Goal: Task Accomplishment & Management: Manage account settings

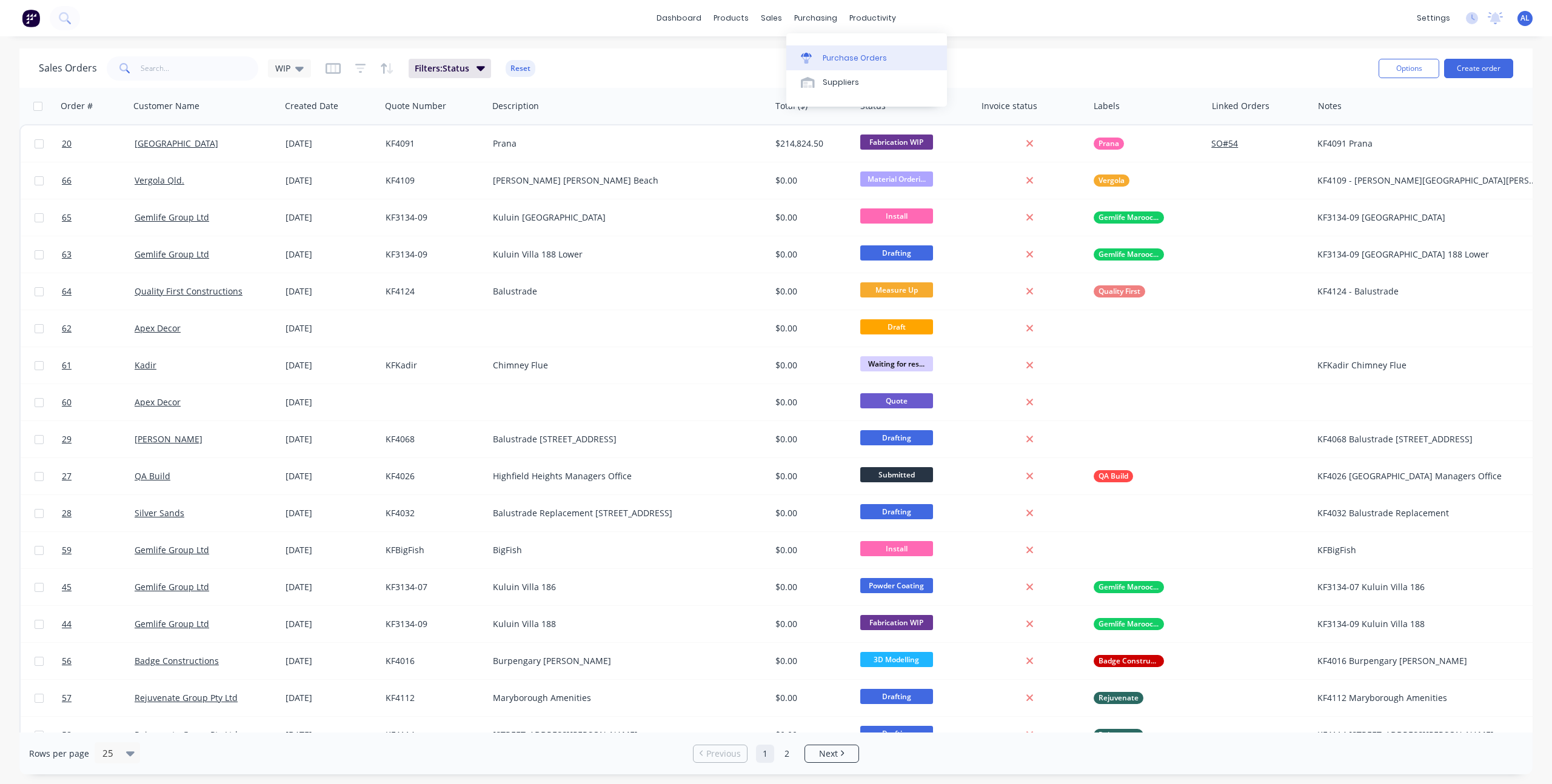
click at [823, 53] on div "Purchase Orders" at bounding box center [855, 58] width 64 height 11
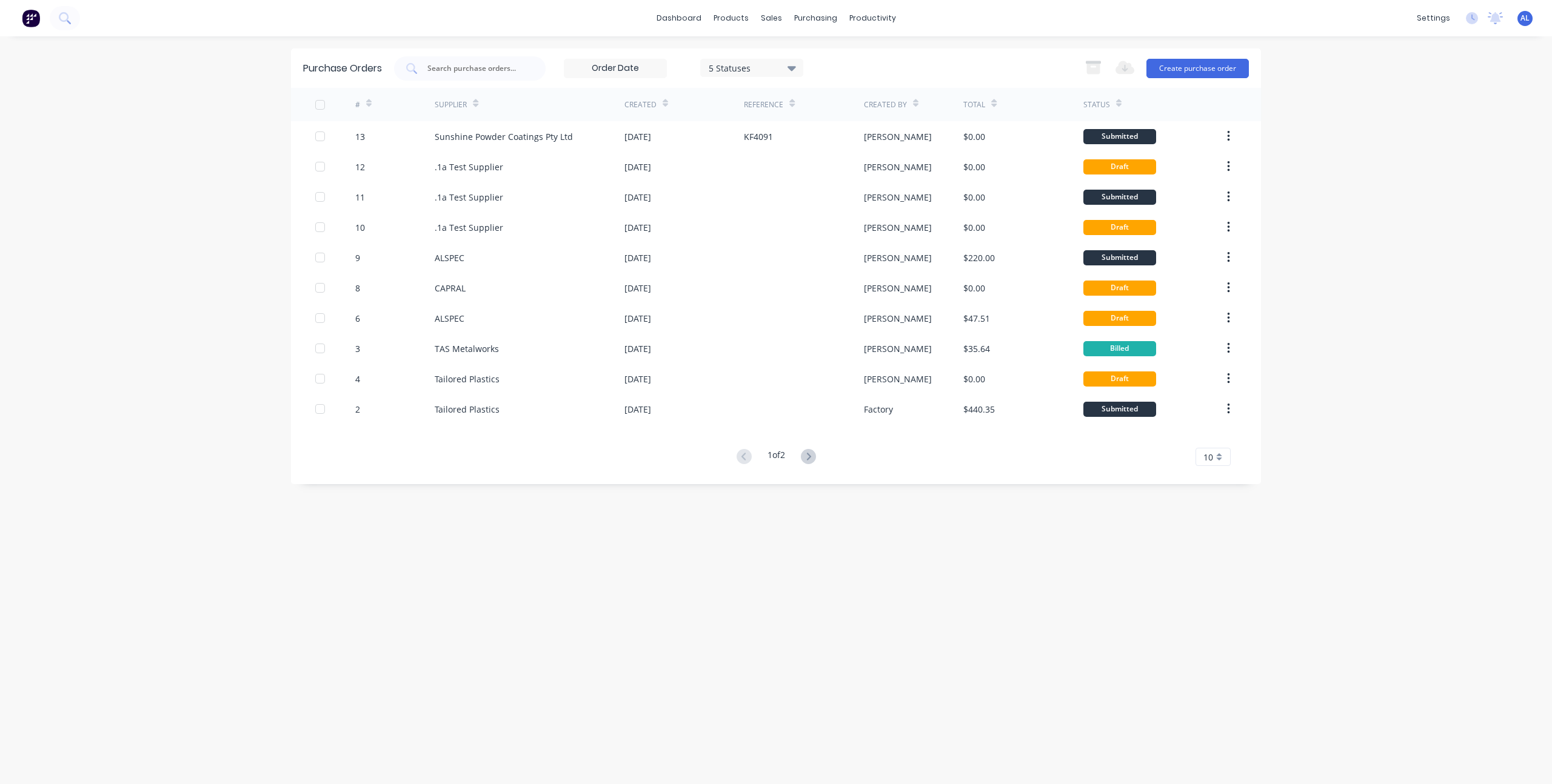
click at [636, 557] on div "Purchase Orders 5 Statuses 5 Statuses Export to Excel (XLSX) Create purchase or…" at bounding box center [776, 410] width 970 height 724
click at [1398, 295] on div "dashboard products sales purchasing productivity dashboard products Product Cat…" at bounding box center [776, 392] width 1552 height 784
click at [192, 271] on div "dashboard products sales purchasing productivity dashboard products Product Cat…" at bounding box center [776, 392] width 1552 height 784
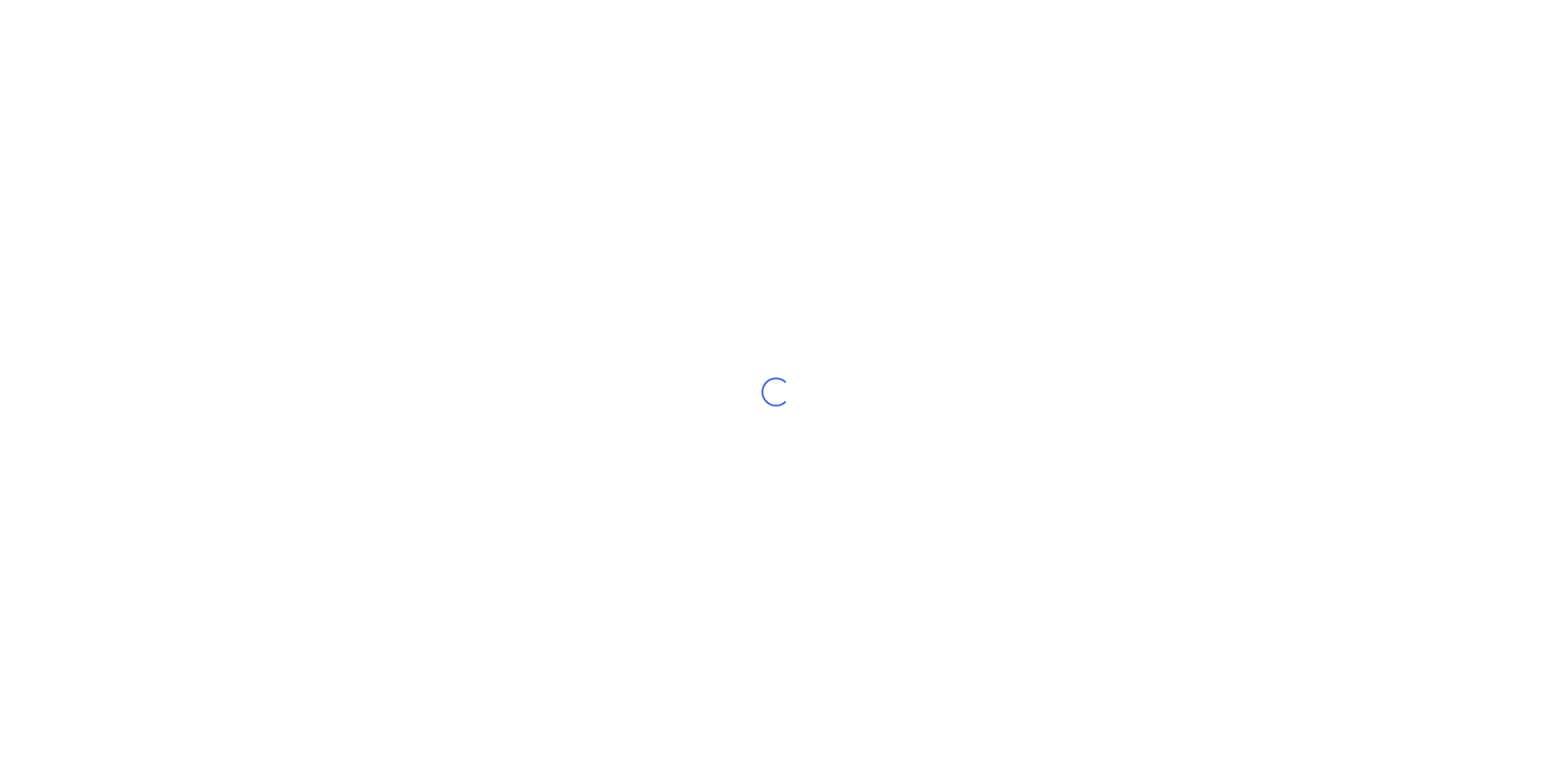
click at [602, 291] on div "Loading..." at bounding box center [776, 392] width 1552 height 784
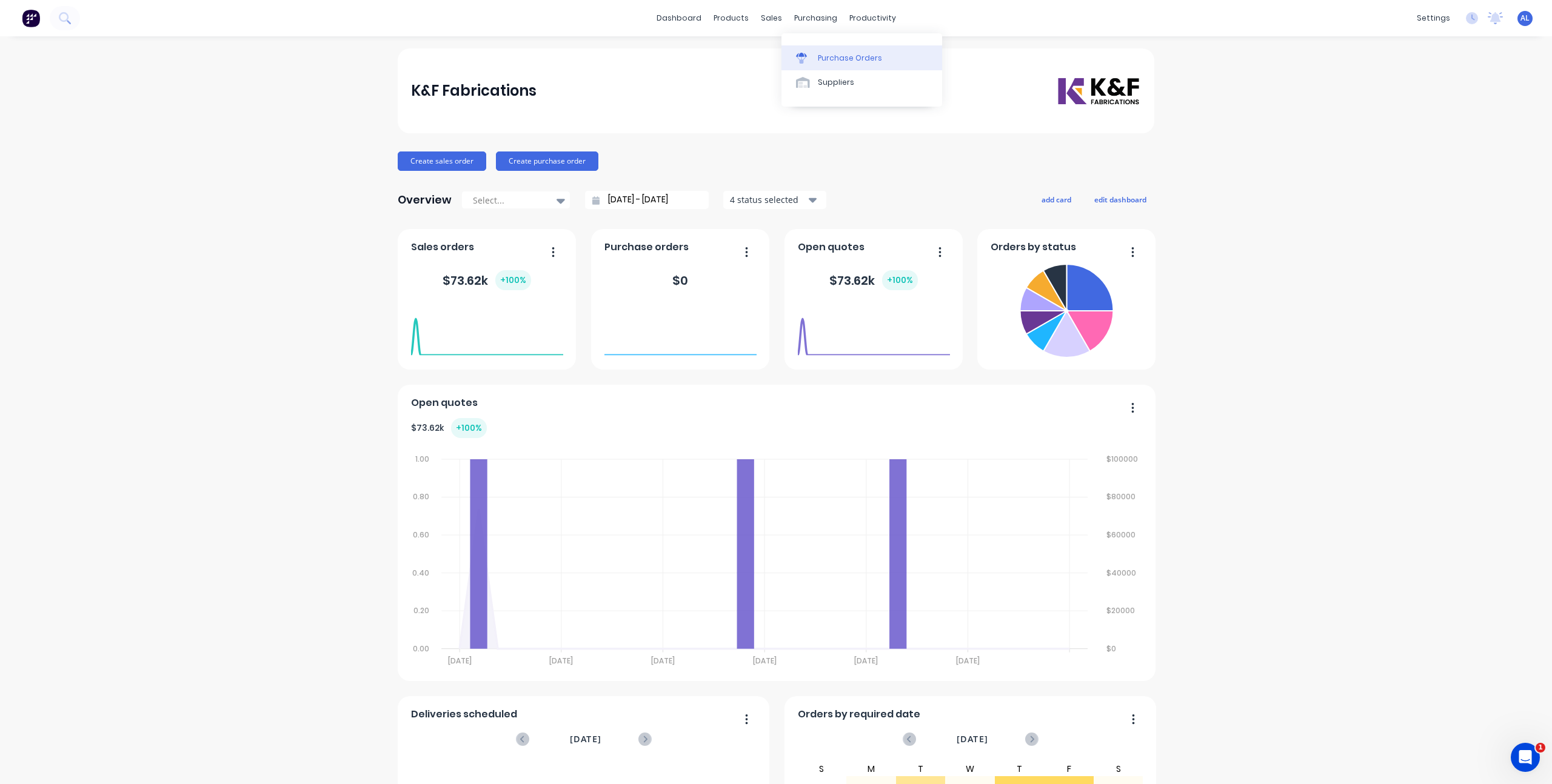
click at [811, 53] on div at bounding box center [806, 58] width 18 height 11
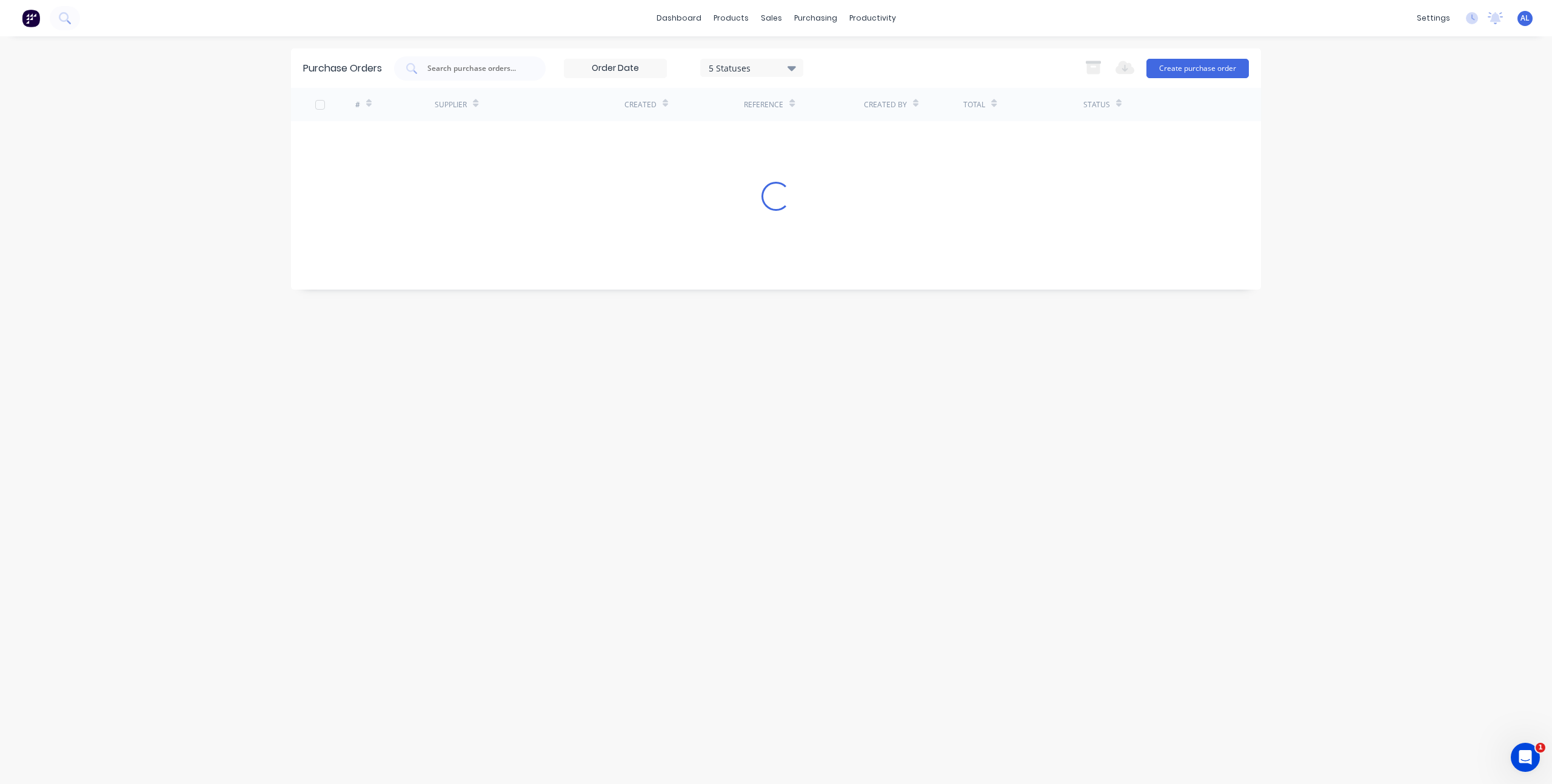
click at [151, 256] on div "dashboard products sales purchasing productivity dashboard products Product Cat…" at bounding box center [776, 392] width 1552 height 784
click at [253, 272] on div "dashboard products sales purchasing productivity dashboard products Product Cat…" at bounding box center [776, 392] width 1552 height 784
click at [731, 59] on div "5 Statuses" at bounding box center [751, 68] width 103 height 18
click at [841, 66] on div "5 Statuses 5 Statuses Export to Excel (XLSX) Create purchase order" at bounding box center [821, 68] width 855 height 24
click at [205, 274] on div "dashboard products sales purchasing productivity dashboard products Product Cat…" at bounding box center [776, 392] width 1552 height 784
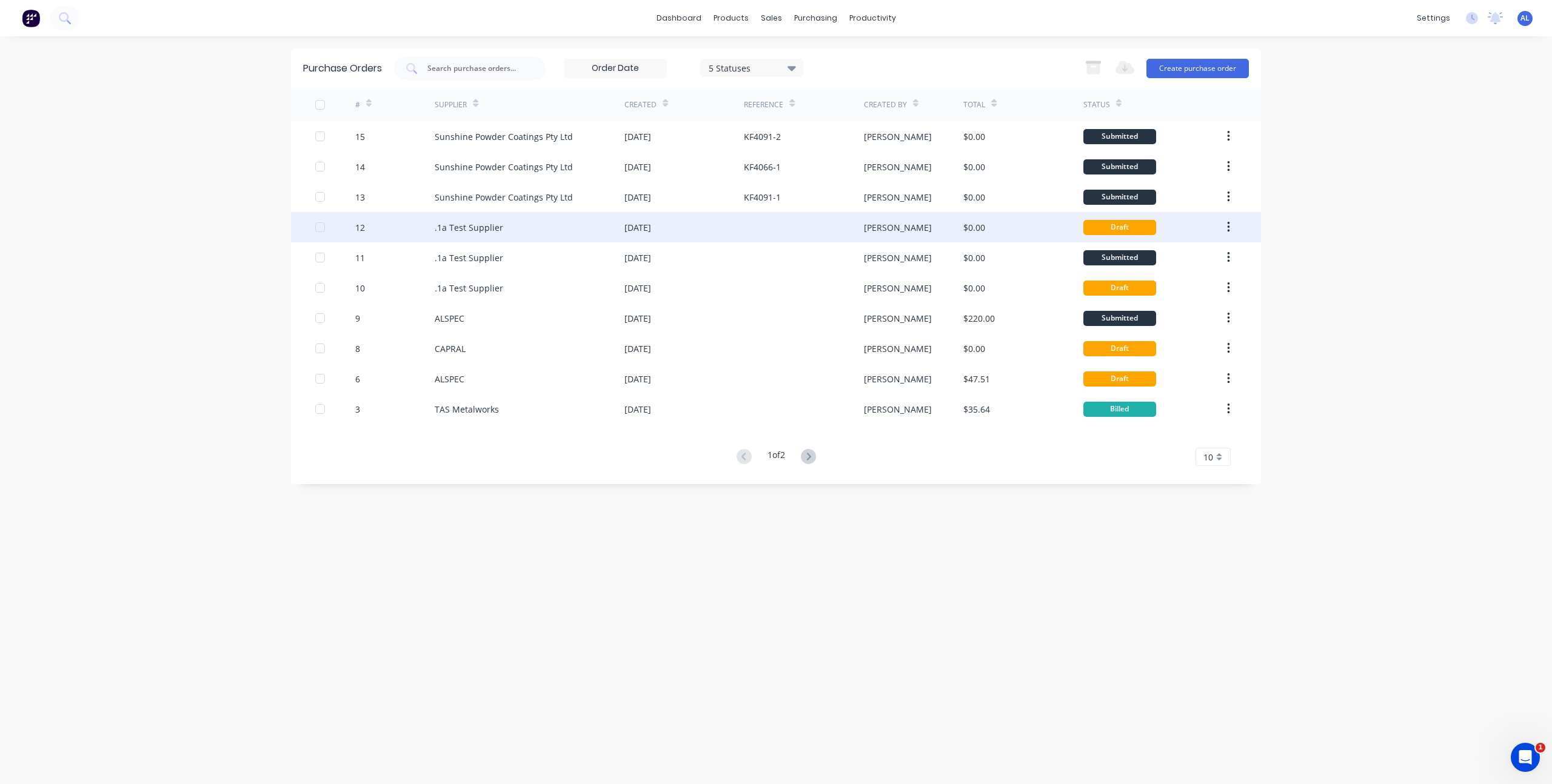
click at [318, 225] on div at bounding box center [320, 227] width 24 height 24
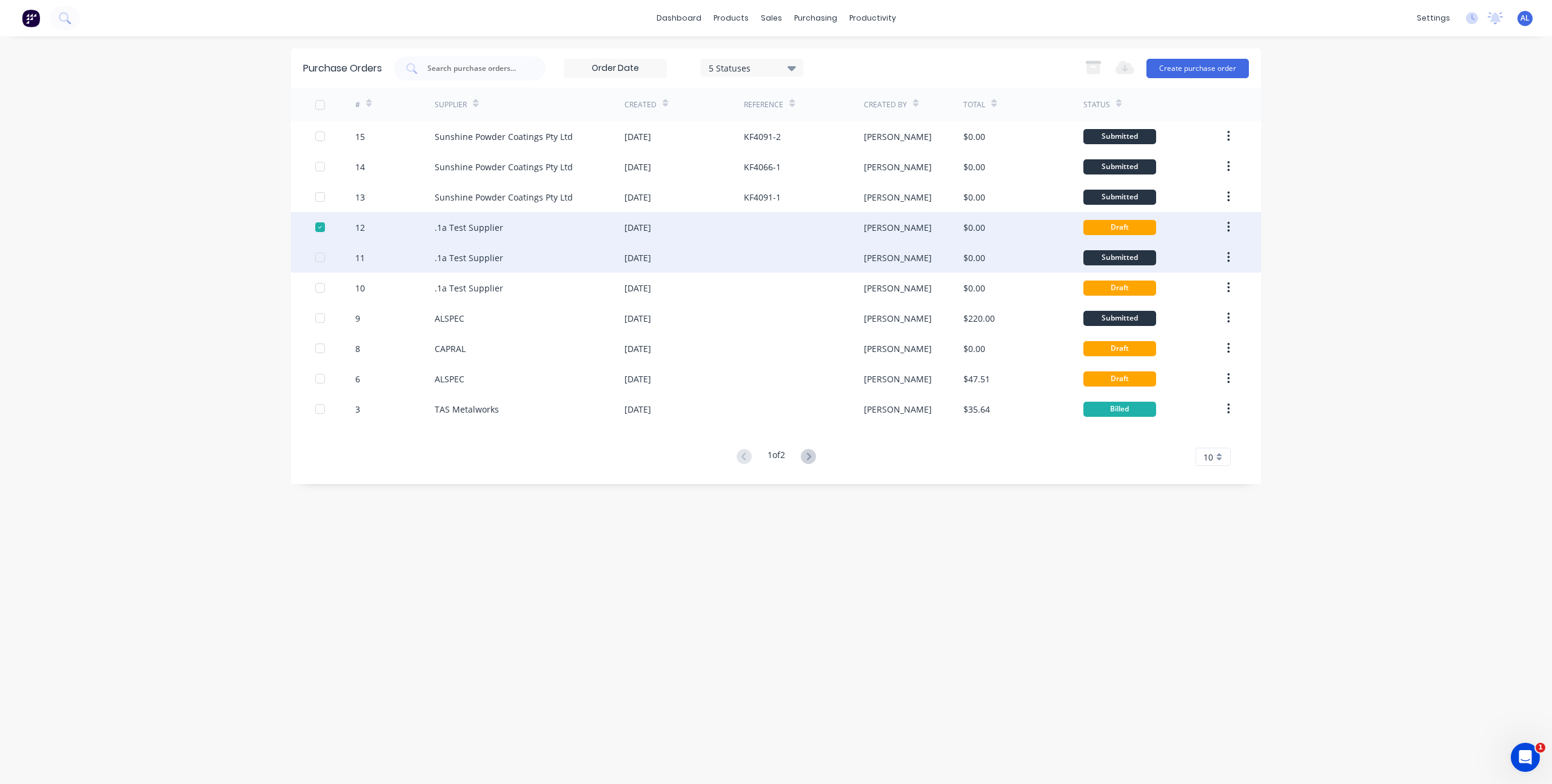
click at [318, 258] on div at bounding box center [320, 258] width 24 height 24
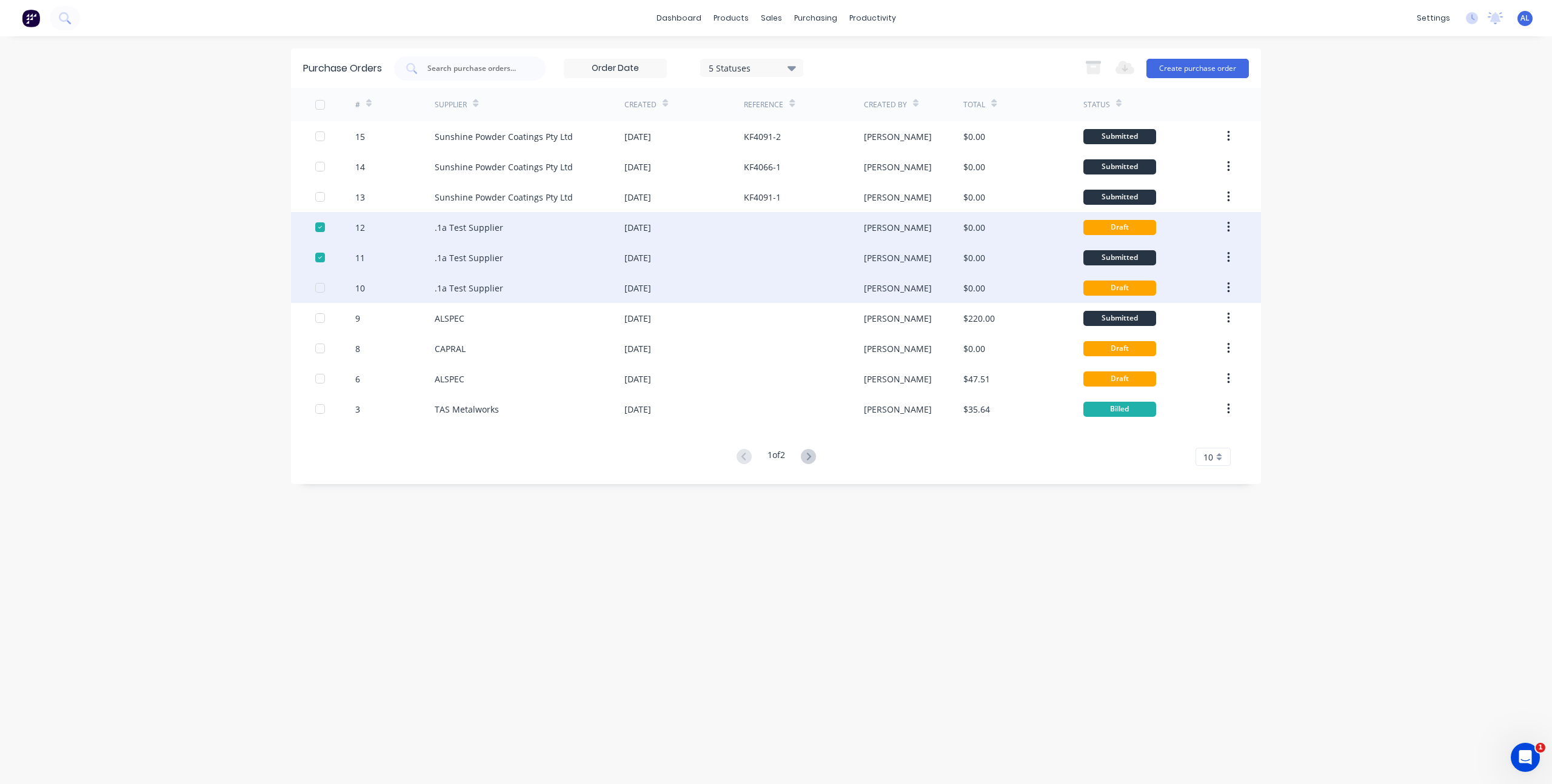
click at [317, 286] on div at bounding box center [320, 288] width 24 height 24
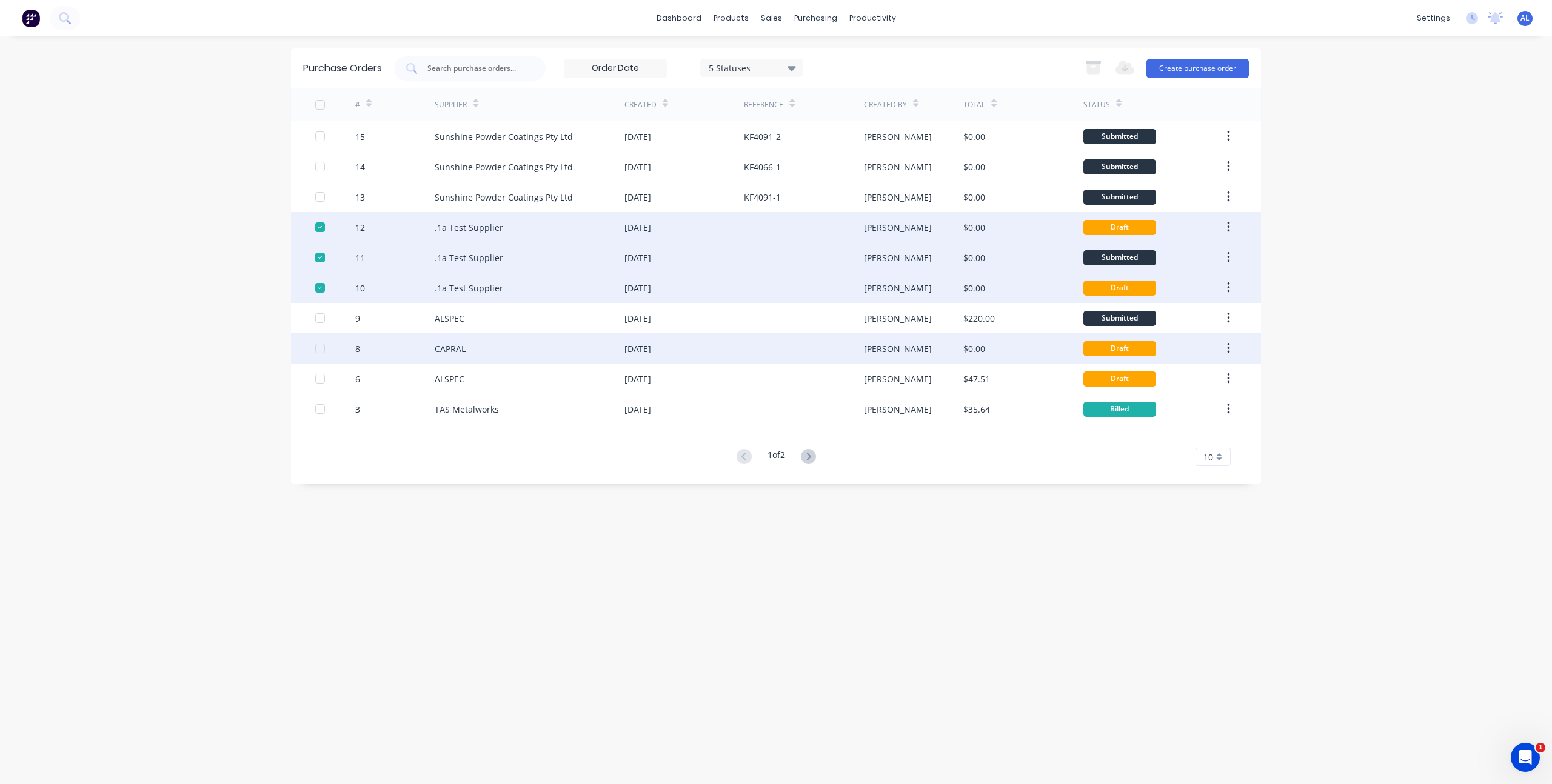
click at [318, 318] on div at bounding box center [320, 318] width 24 height 24
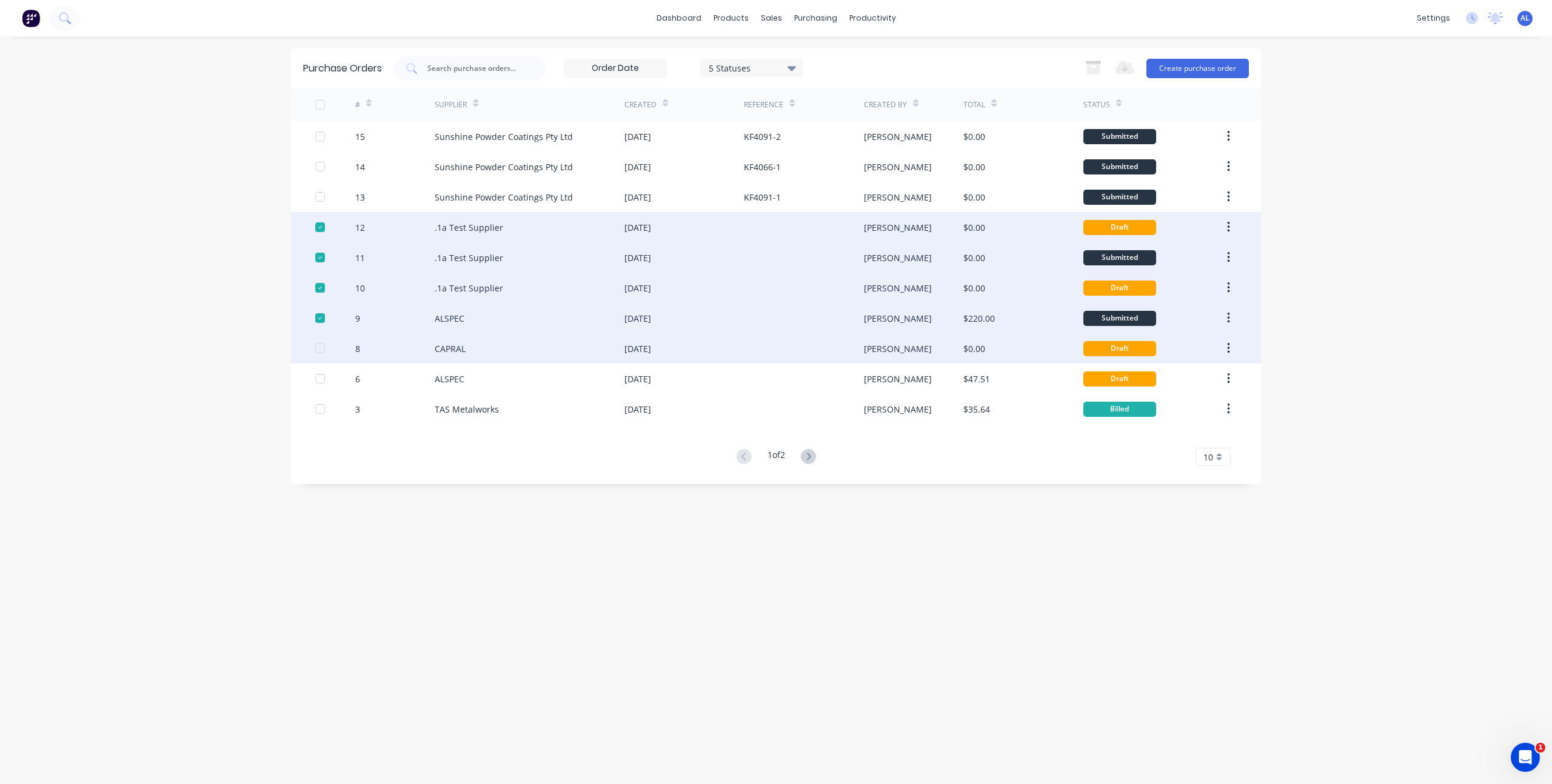
click at [318, 350] on div at bounding box center [320, 349] width 24 height 24
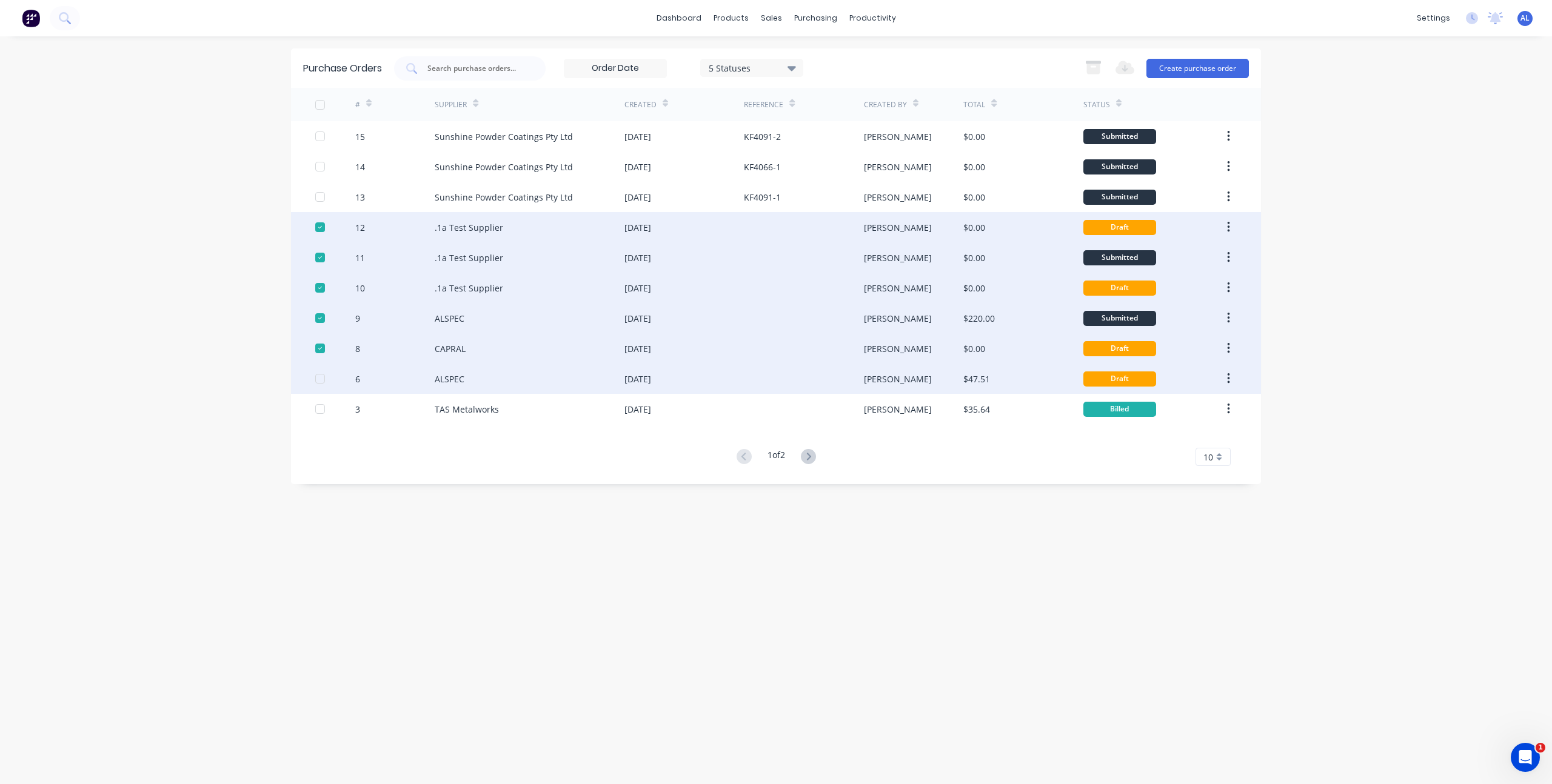
click at [318, 381] on div at bounding box center [320, 379] width 24 height 24
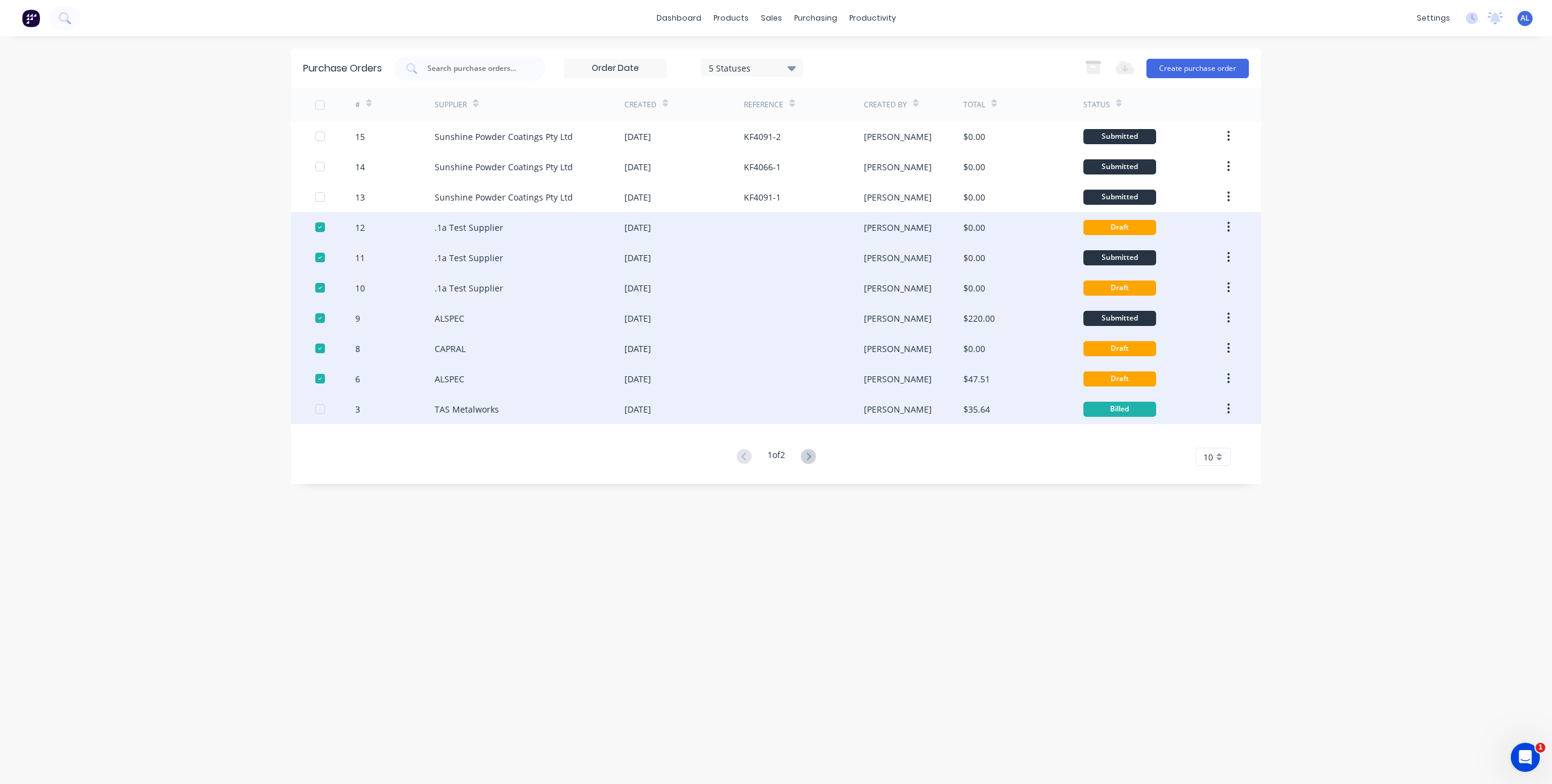
click at [324, 412] on div at bounding box center [320, 409] width 24 height 24
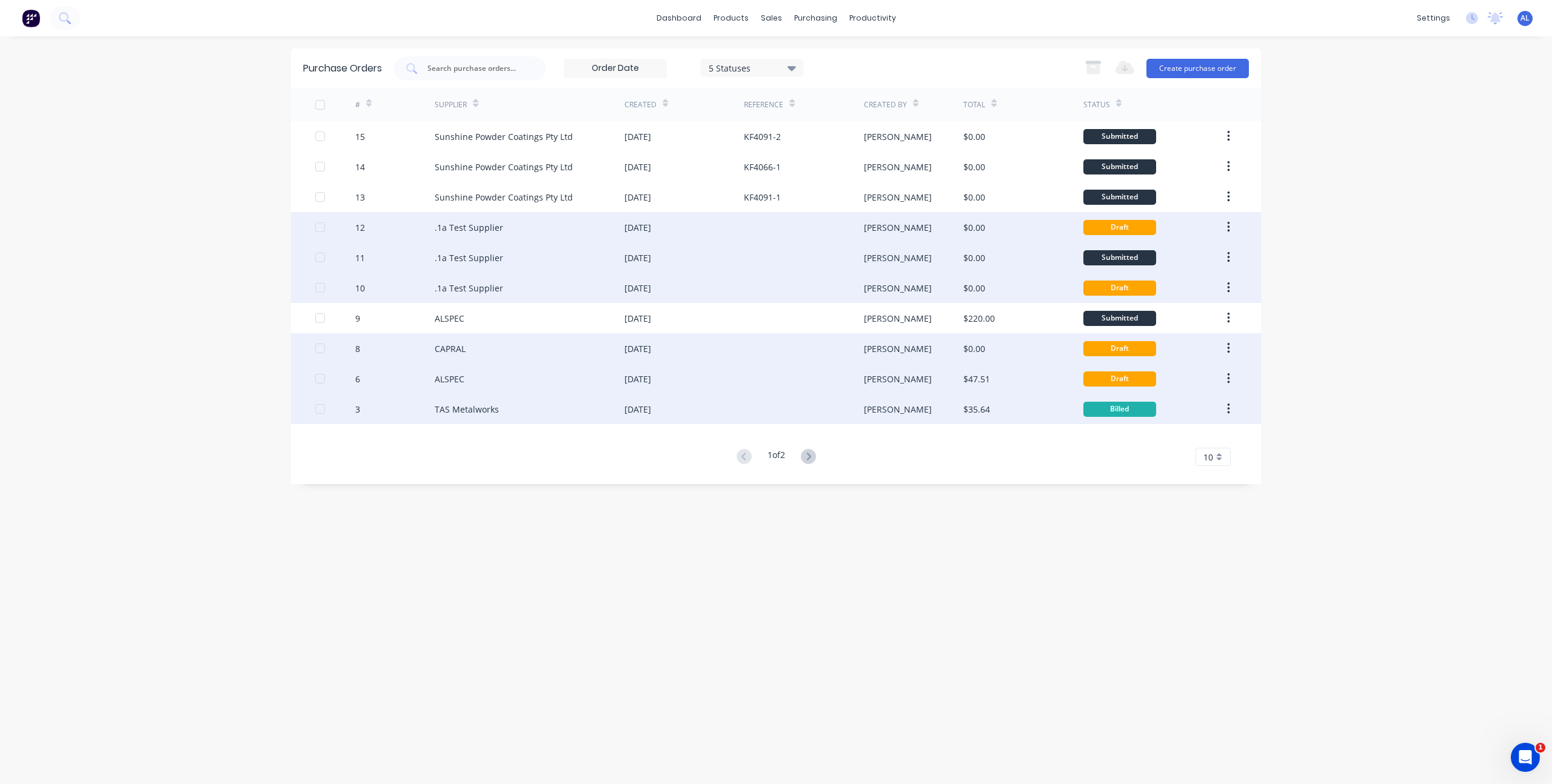
click at [316, 229] on div at bounding box center [320, 227] width 24 height 24
click at [320, 263] on div at bounding box center [335, 257] width 40 height 31
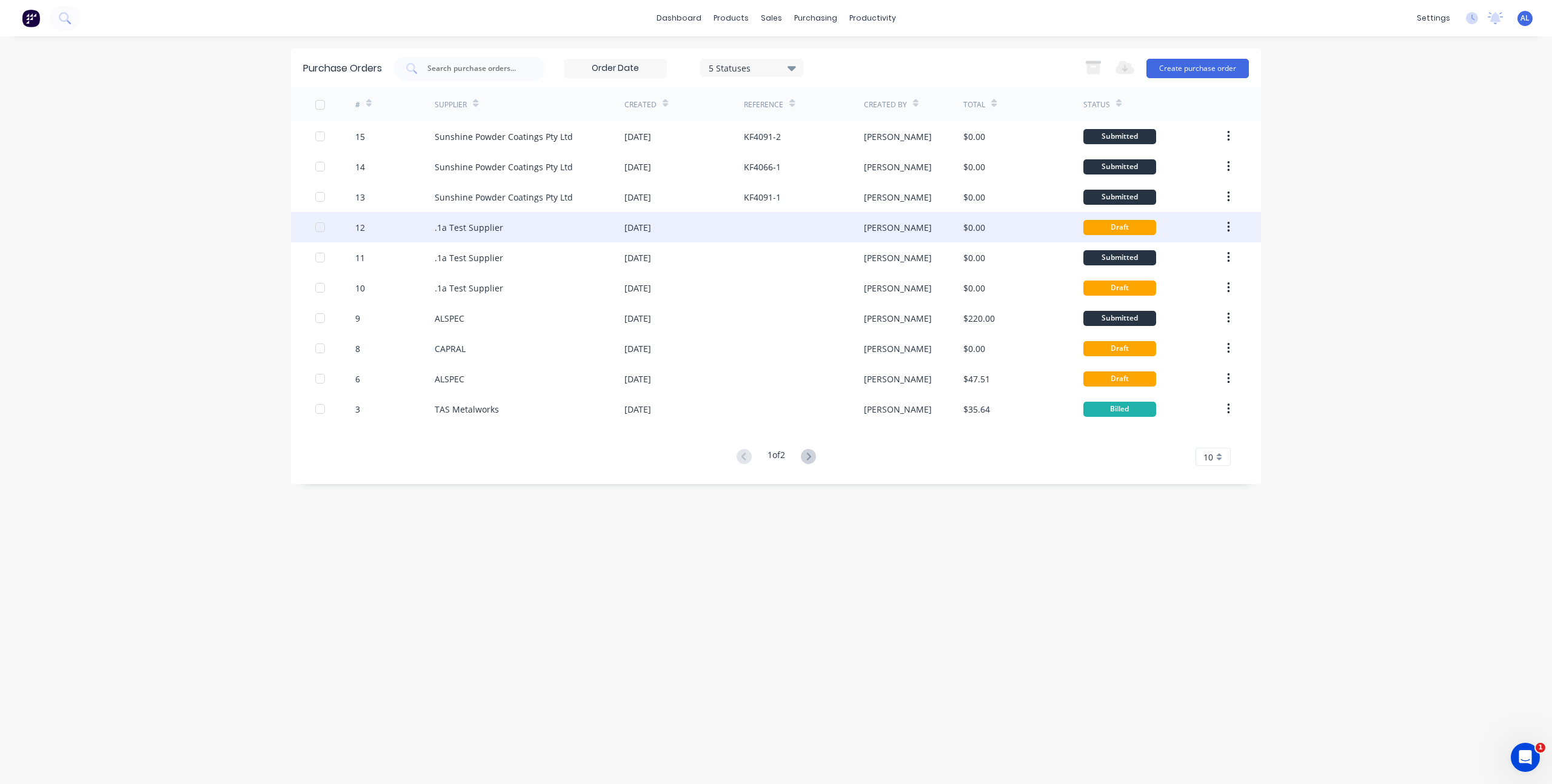
click at [321, 228] on div at bounding box center [320, 227] width 24 height 24
click at [1098, 64] on icon "button" at bounding box center [1093, 62] width 15 height 3
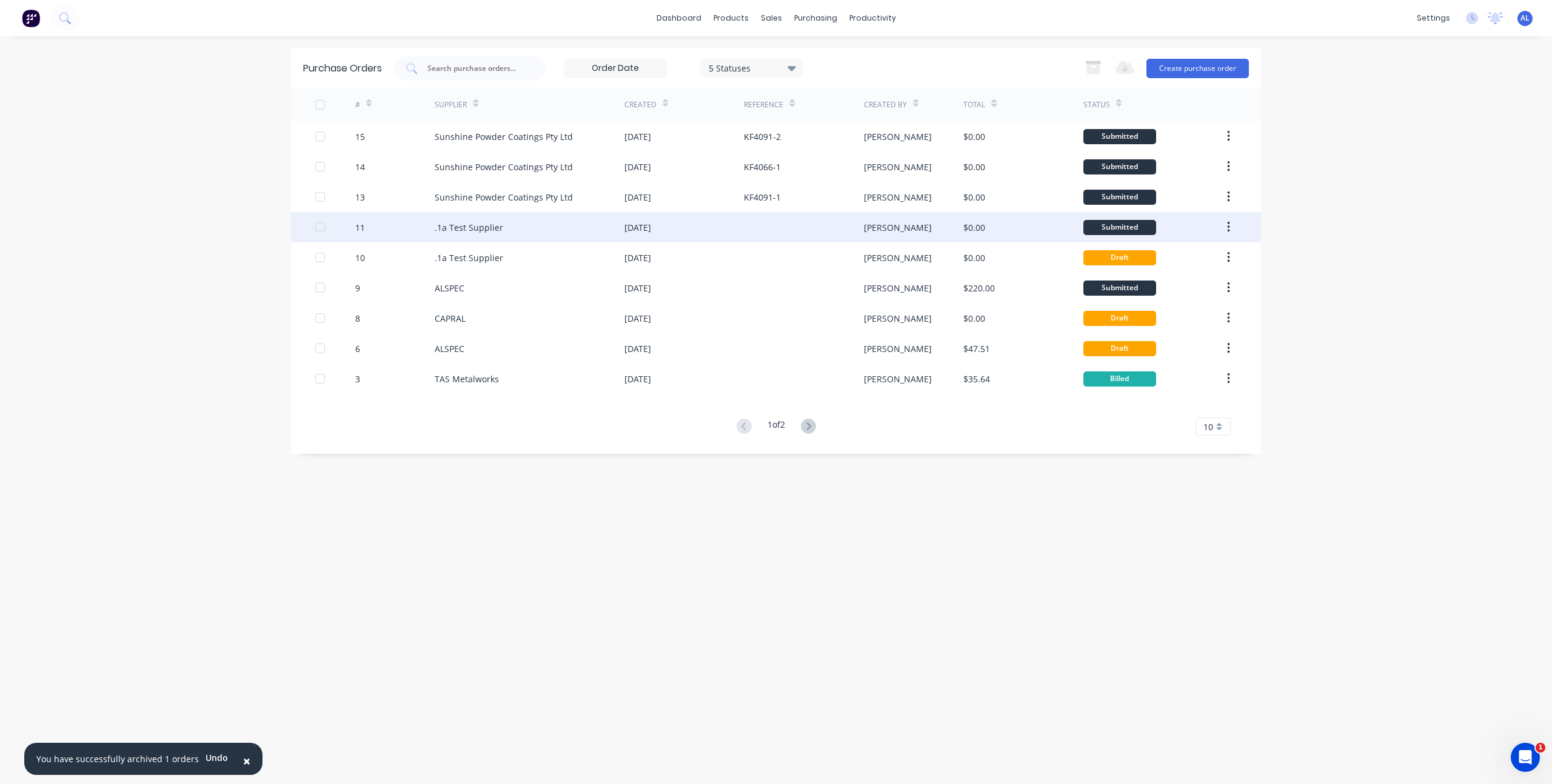
click at [316, 223] on div at bounding box center [320, 227] width 24 height 24
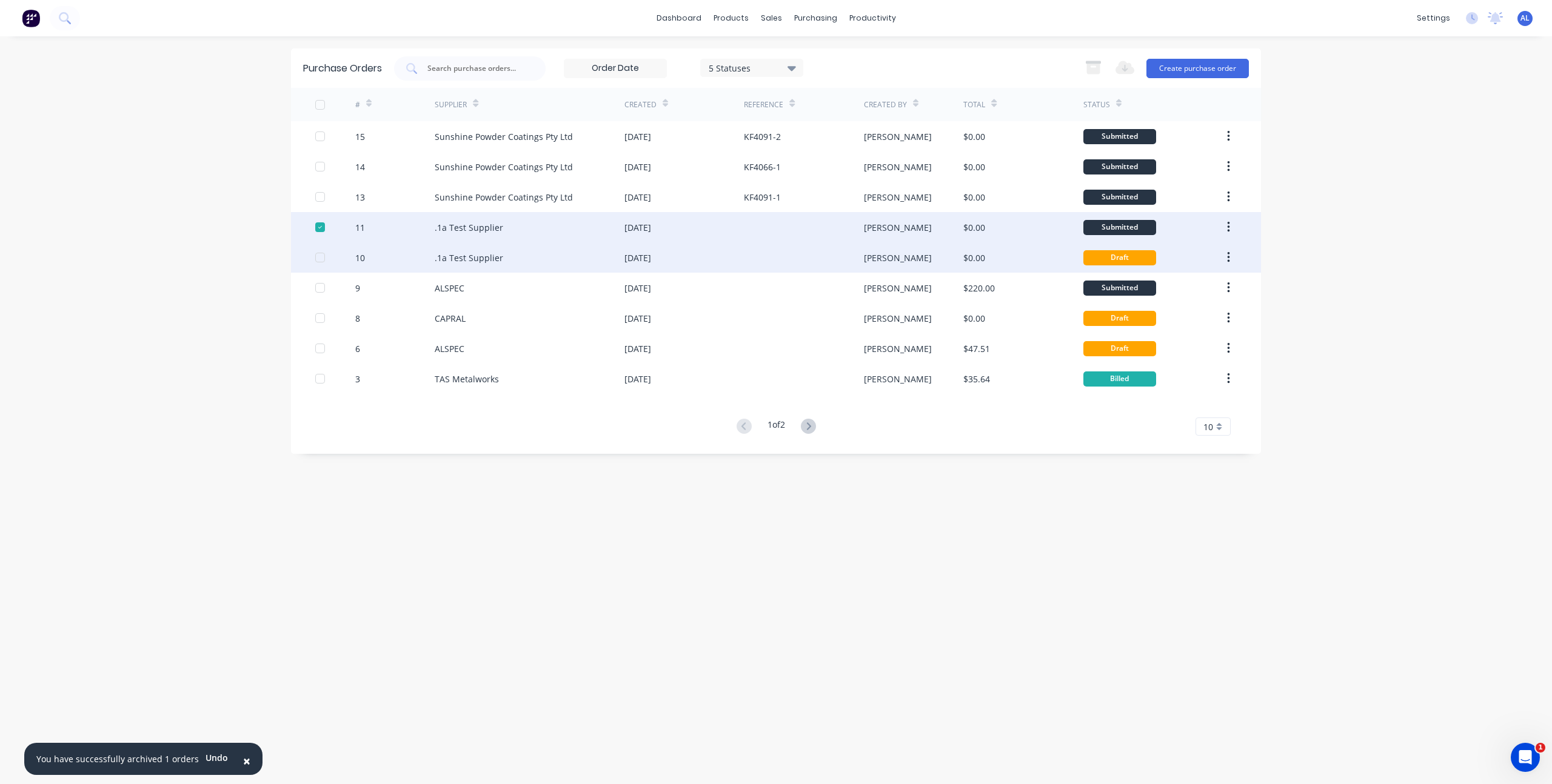
click at [322, 262] on div at bounding box center [320, 258] width 24 height 24
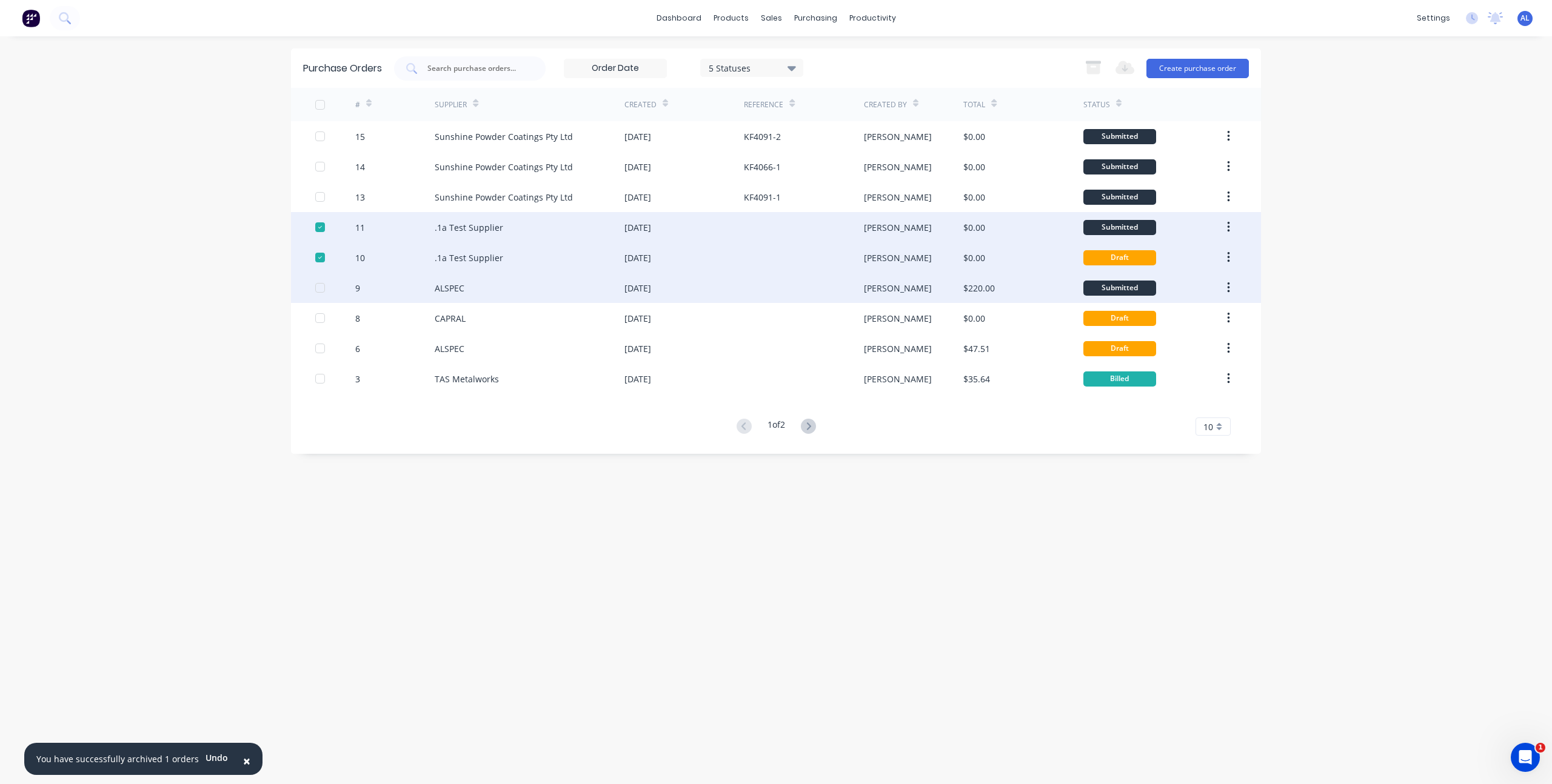
click at [320, 289] on div at bounding box center [320, 288] width 24 height 24
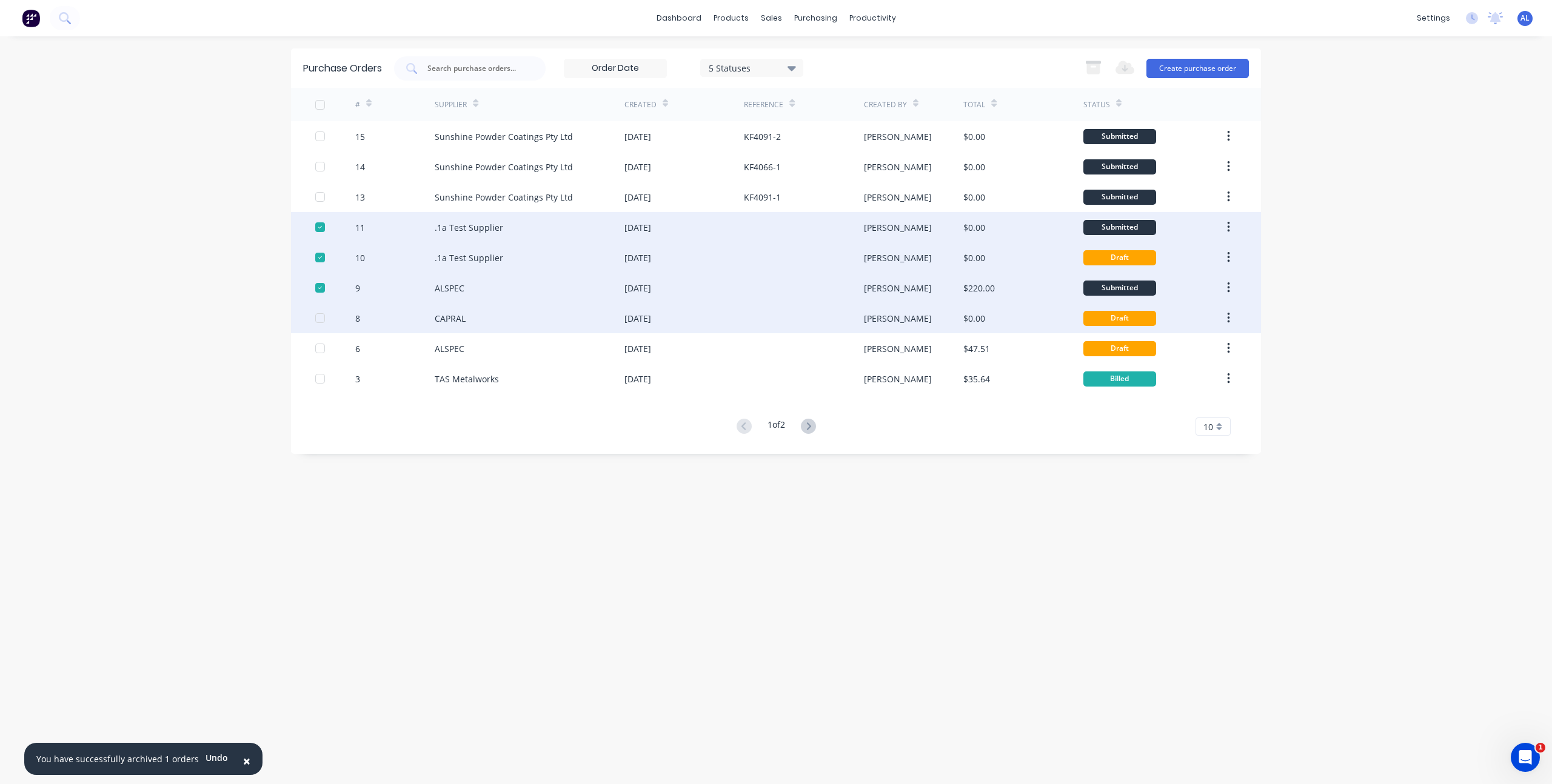
click at [318, 320] on div at bounding box center [320, 318] width 24 height 24
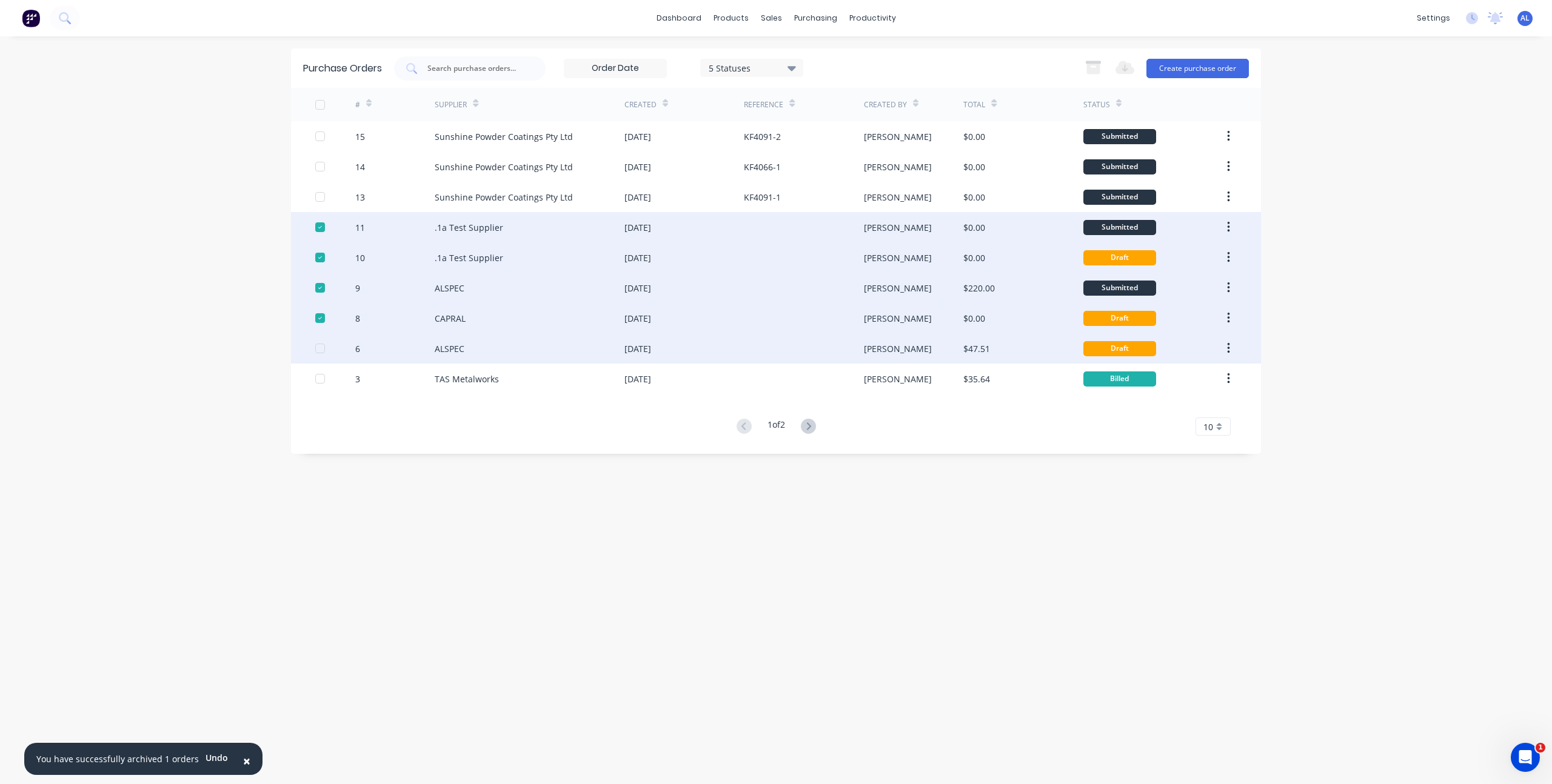
click at [320, 348] on div at bounding box center [320, 349] width 24 height 24
click at [321, 374] on div at bounding box center [320, 379] width 24 height 24
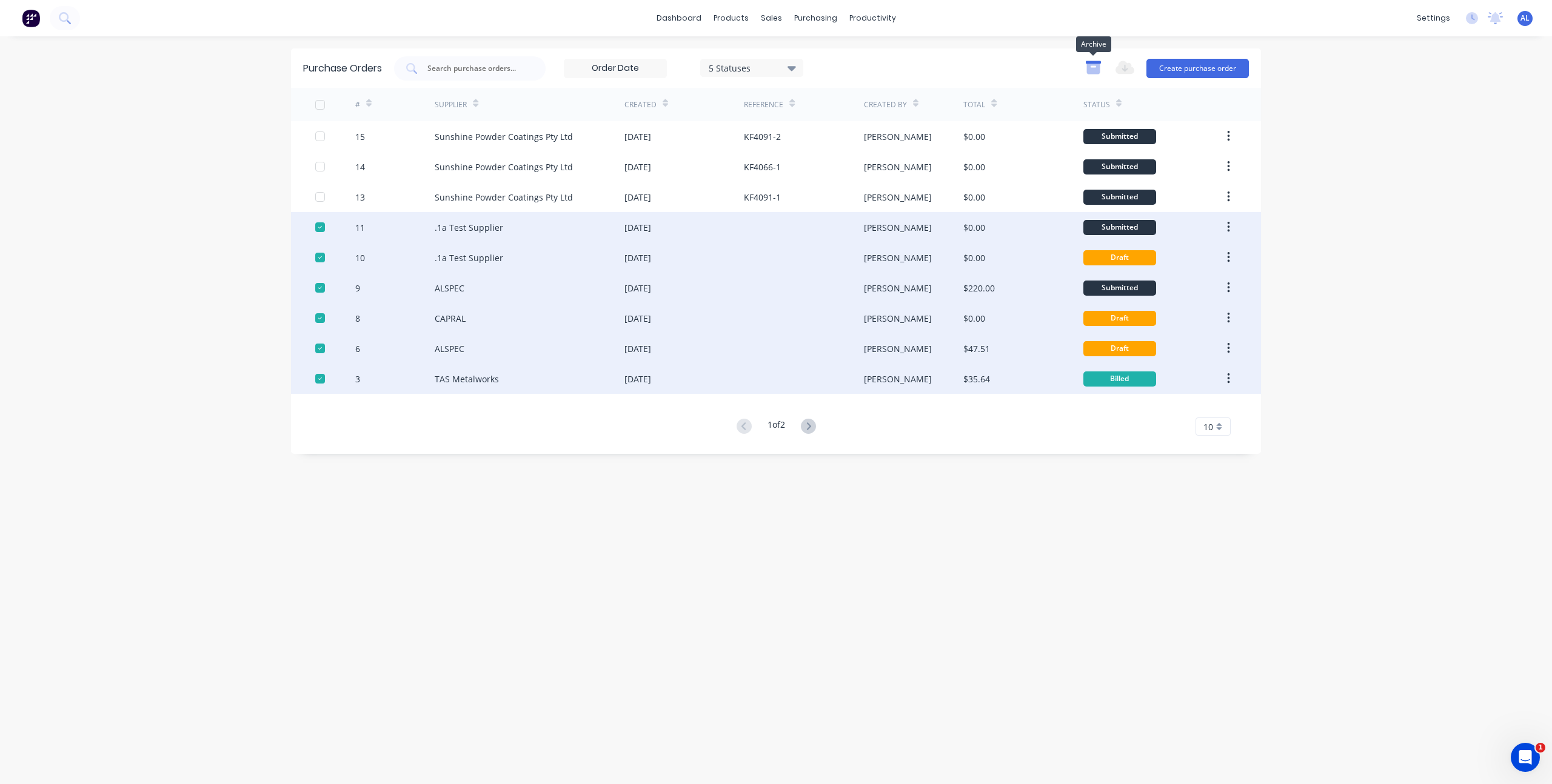
click at [1093, 64] on icon "button" at bounding box center [1093, 68] width 13 height 10
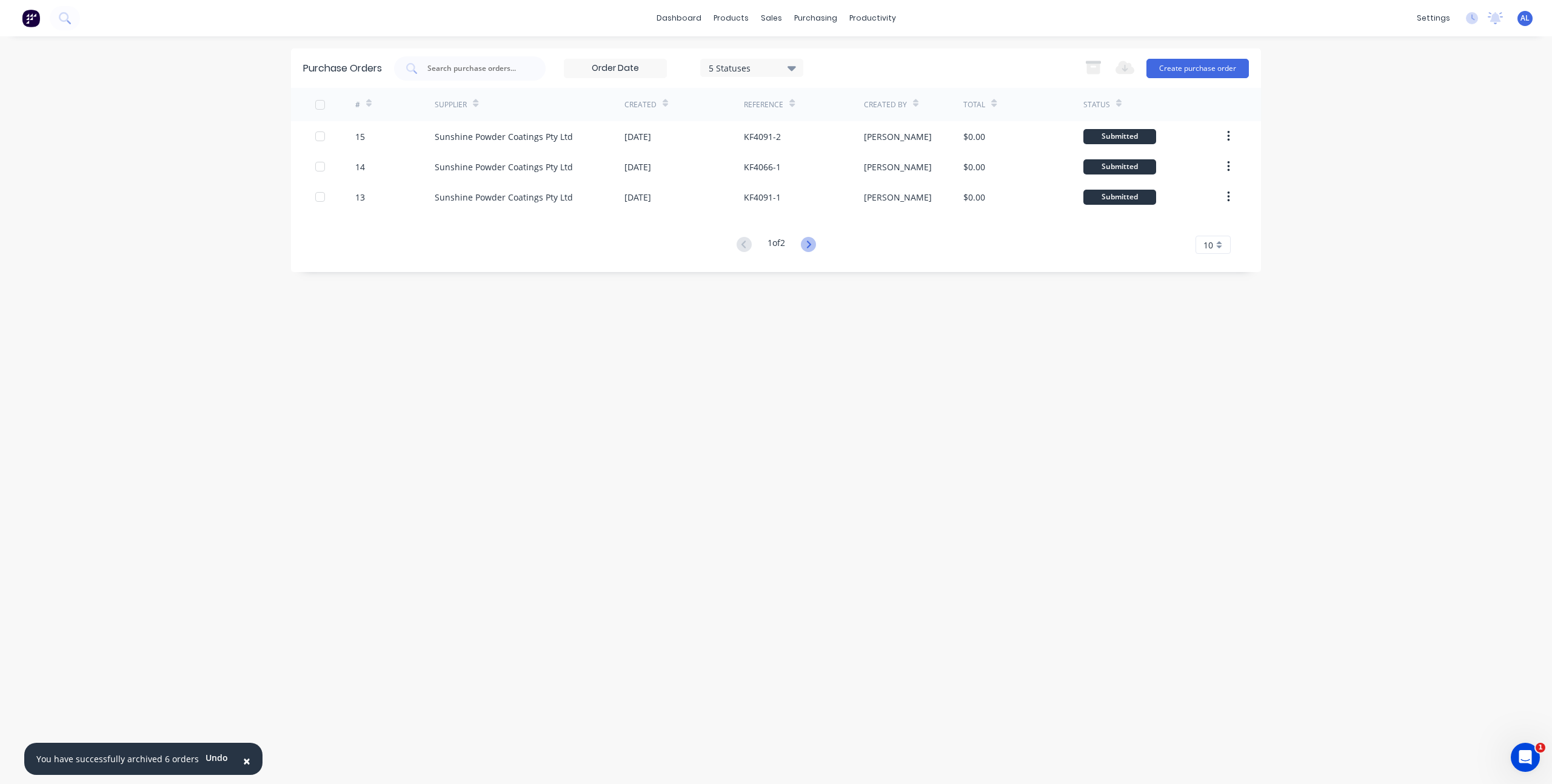
click at [809, 246] on icon at bounding box center [808, 244] width 15 height 15
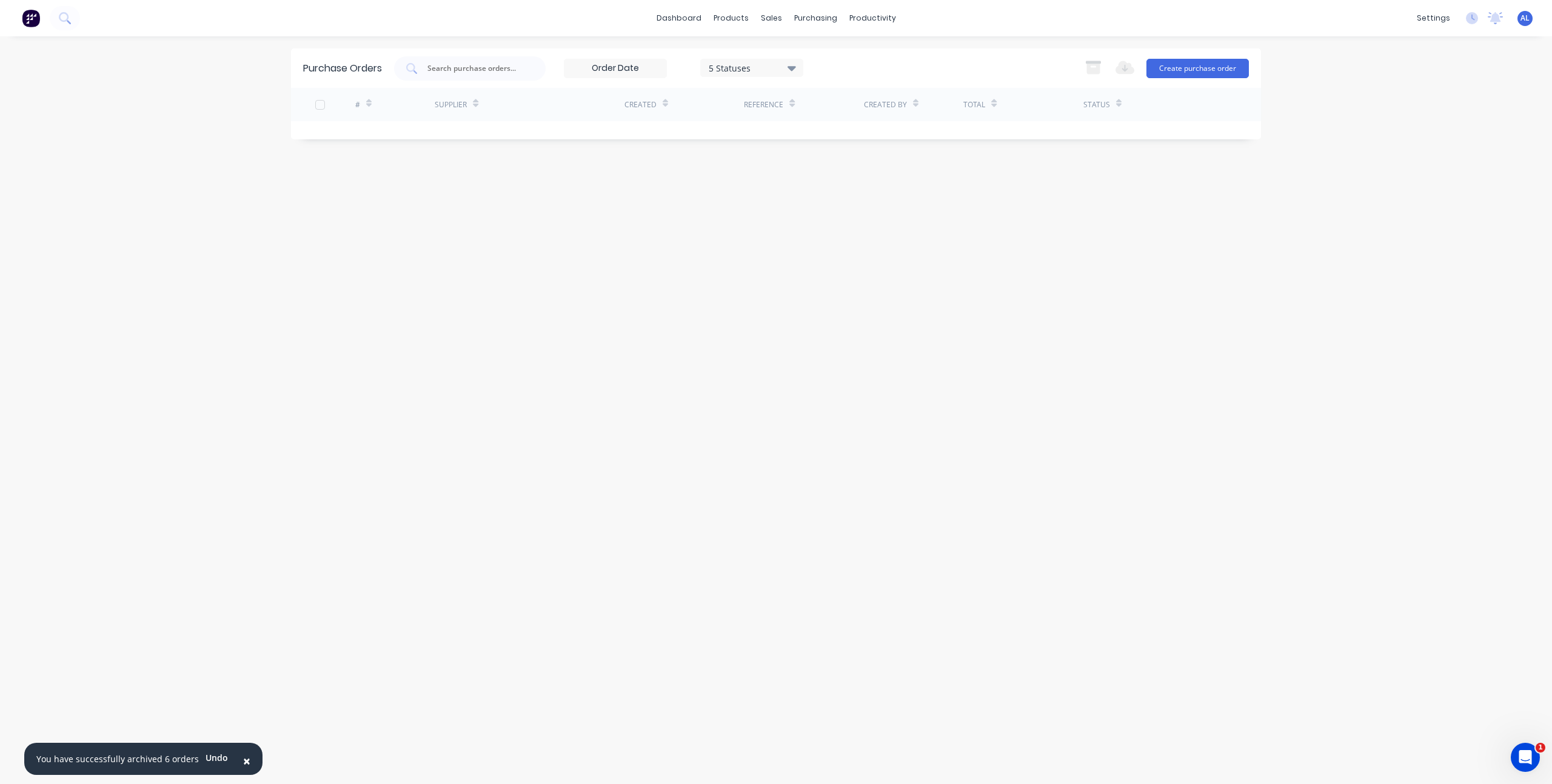
click at [667, 224] on div "Purchase Orders 5 Statuses 5 Statuses Export to Excel (XLSX) Create purchase or…" at bounding box center [776, 410] width 970 height 724
click at [815, 53] on div at bounding box center [810, 58] width 18 height 11
click at [851, 56] on div "Purchase Orders" at bounding box center [855, 58] width 64 height 11
click at [445, 287] on div "Purchase Orders 5 Statuses 5 Statuses Export to Excel (XLSX) Create purchase or…" at bounding box center [776, 410] width 970 height 724
click at [720, 217] on div "Purchase Orders 5 Statuses 5 Statuses Export to Excel (XLSX) Create purchase or…" at bounding box center [776, 410] width 970 height 724
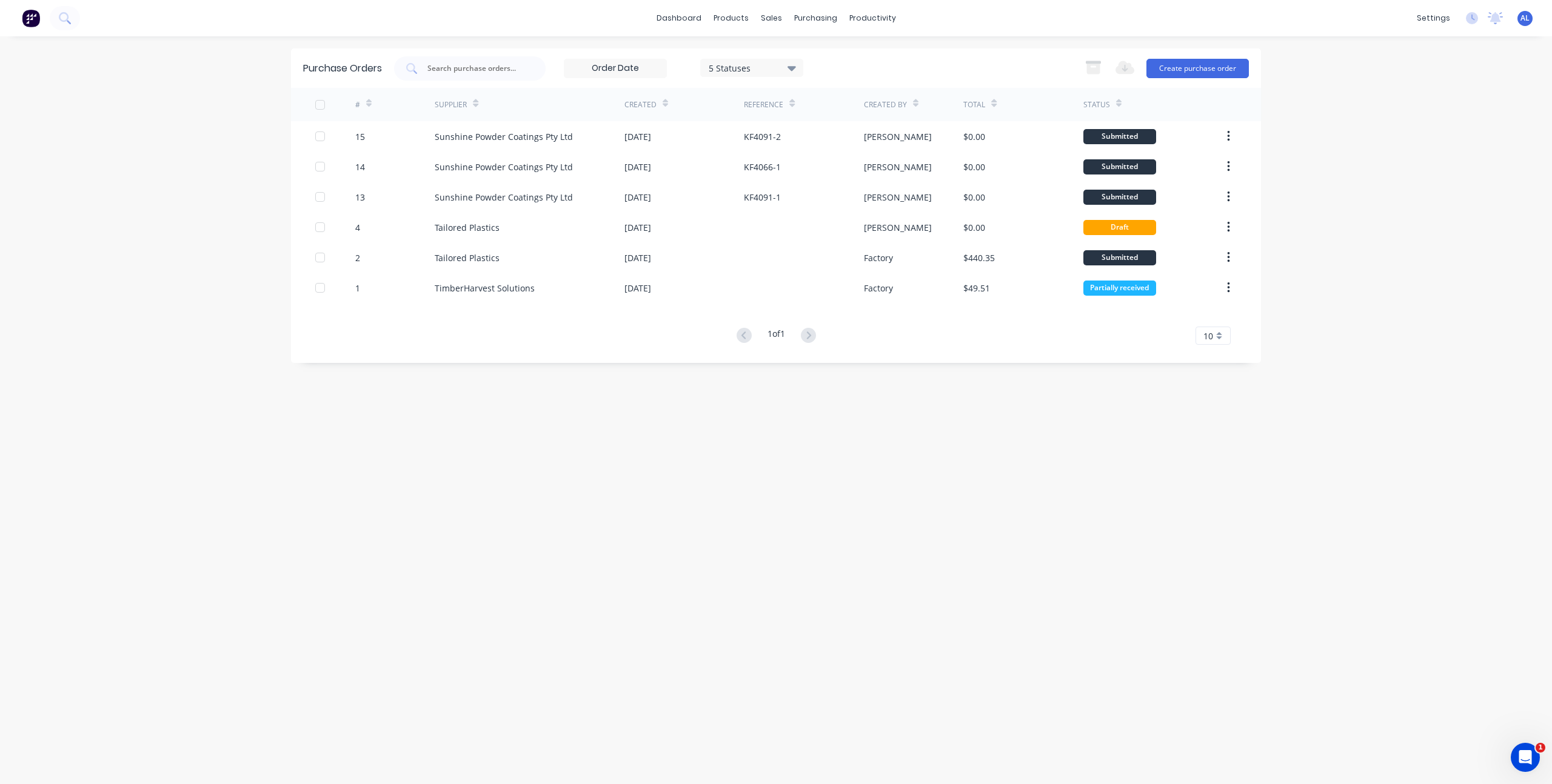
click at [736, 382] on div "Purchase Orders 5 Statuses 5 Statuses Export to Excel (XLSX) Create purchase or…" at bounding box center [776, 410] width 970 height 724
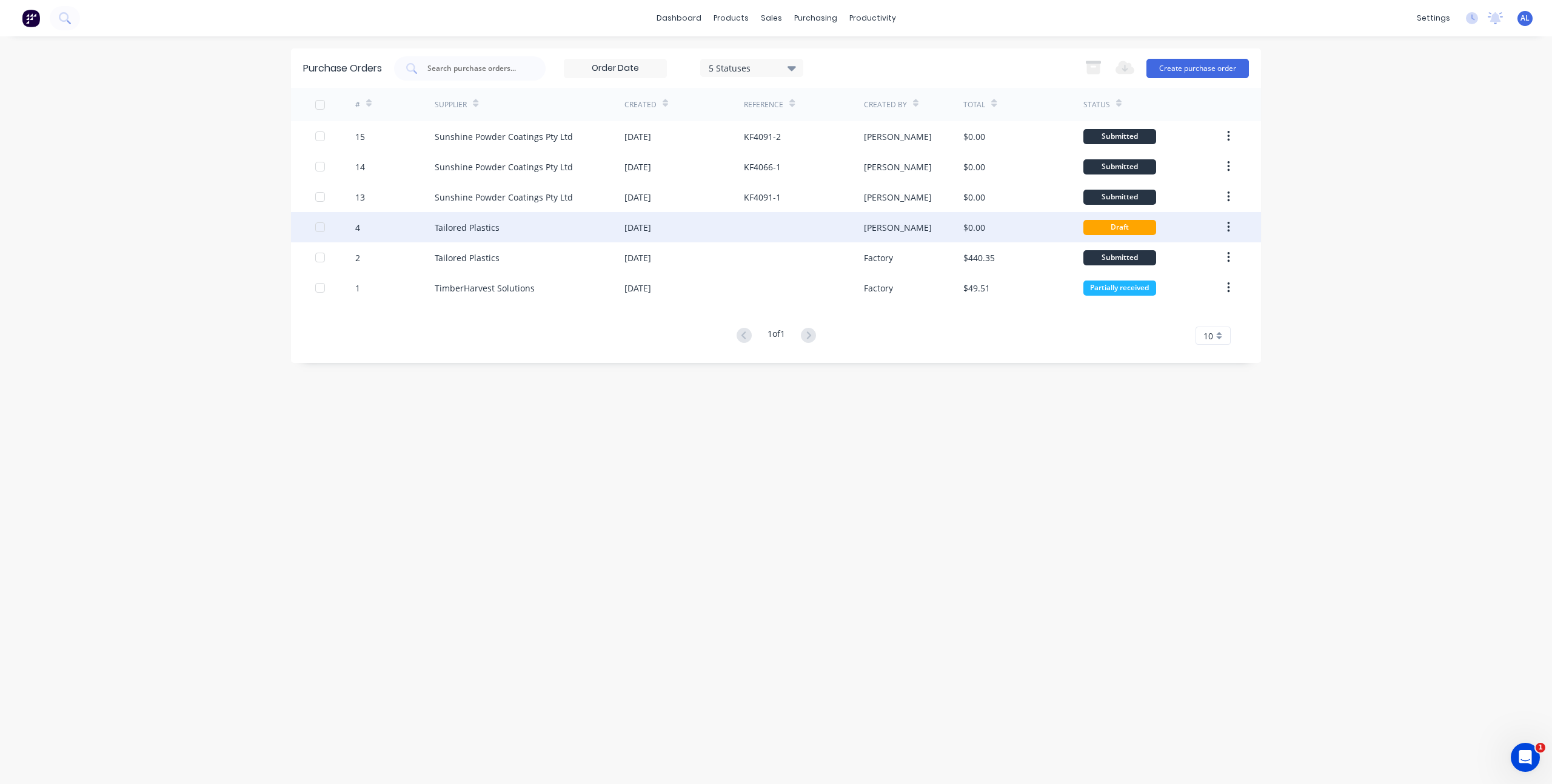
click at [318, 231] on div at bounding box center [320, 227] width 24 height 24
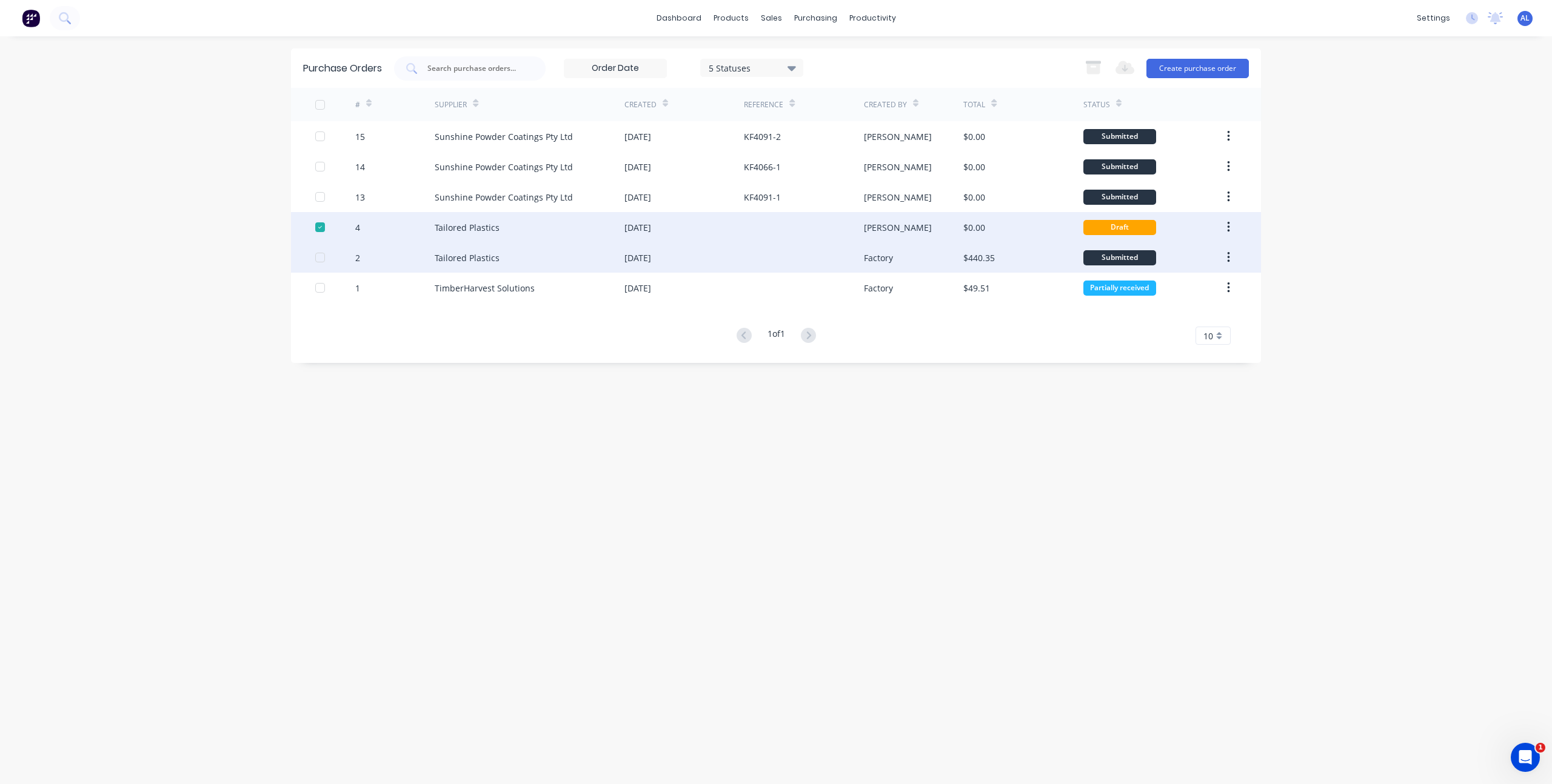
click at [318, 256] on div at bounding box center [320, 258] width 24 height 24
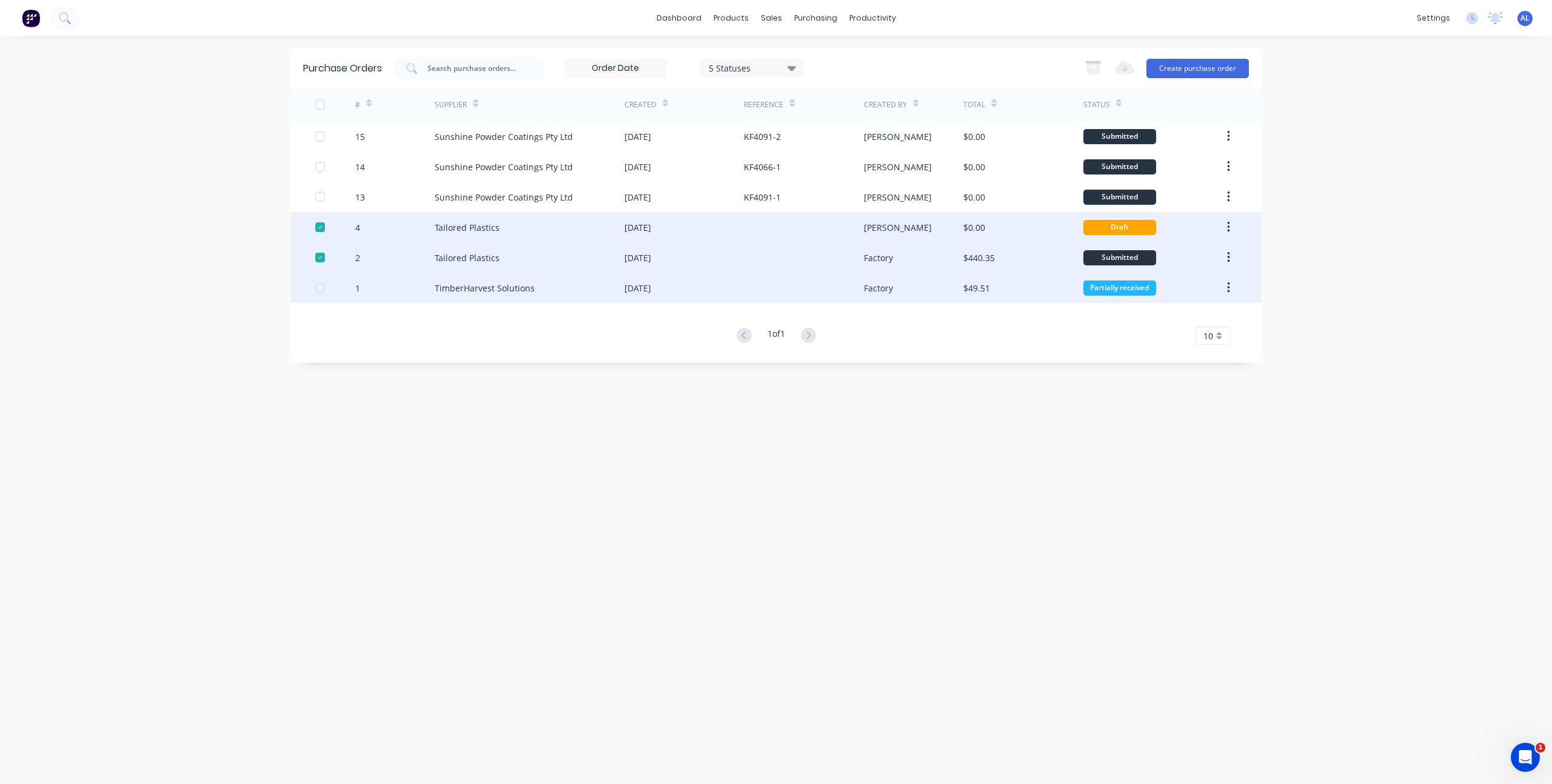
click at [321, 295] on div at bounding box center [335, 288] width 40 height 31
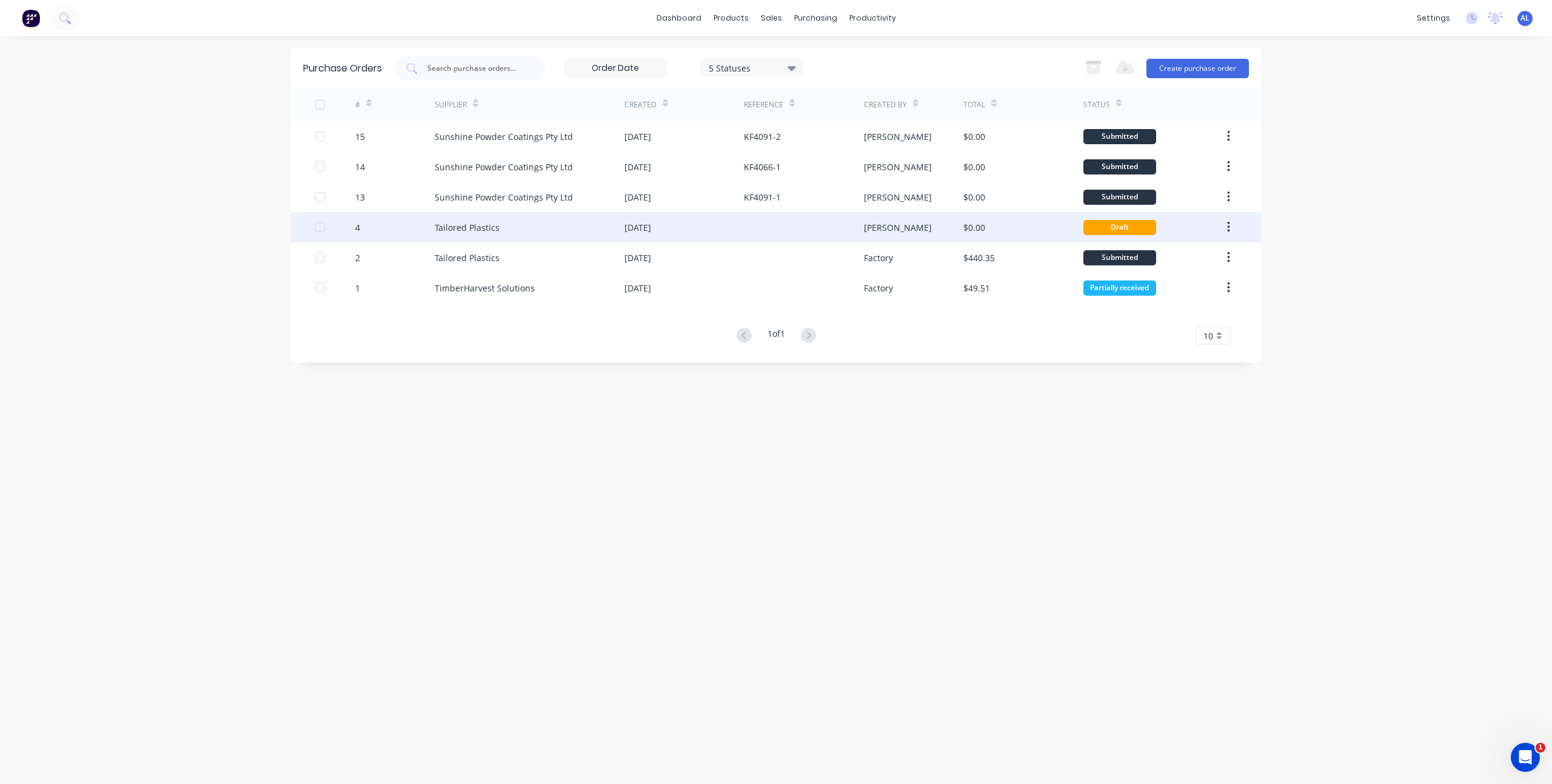
click at [317, 225] on div at bounding box center [320, 227] width 24 height 24
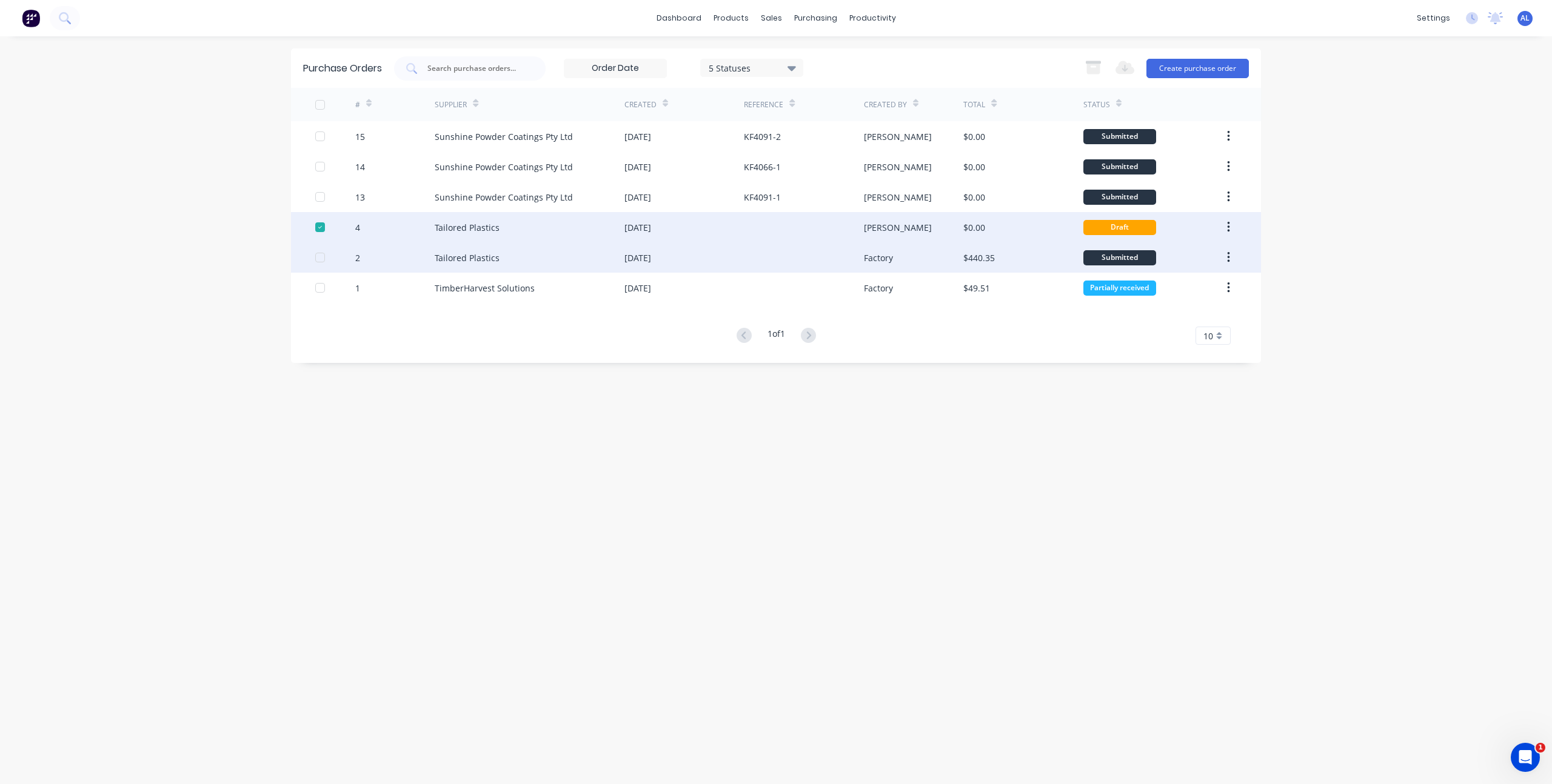
click at [320, 262] on div at bounding box center [320, 258] width 24 height 24
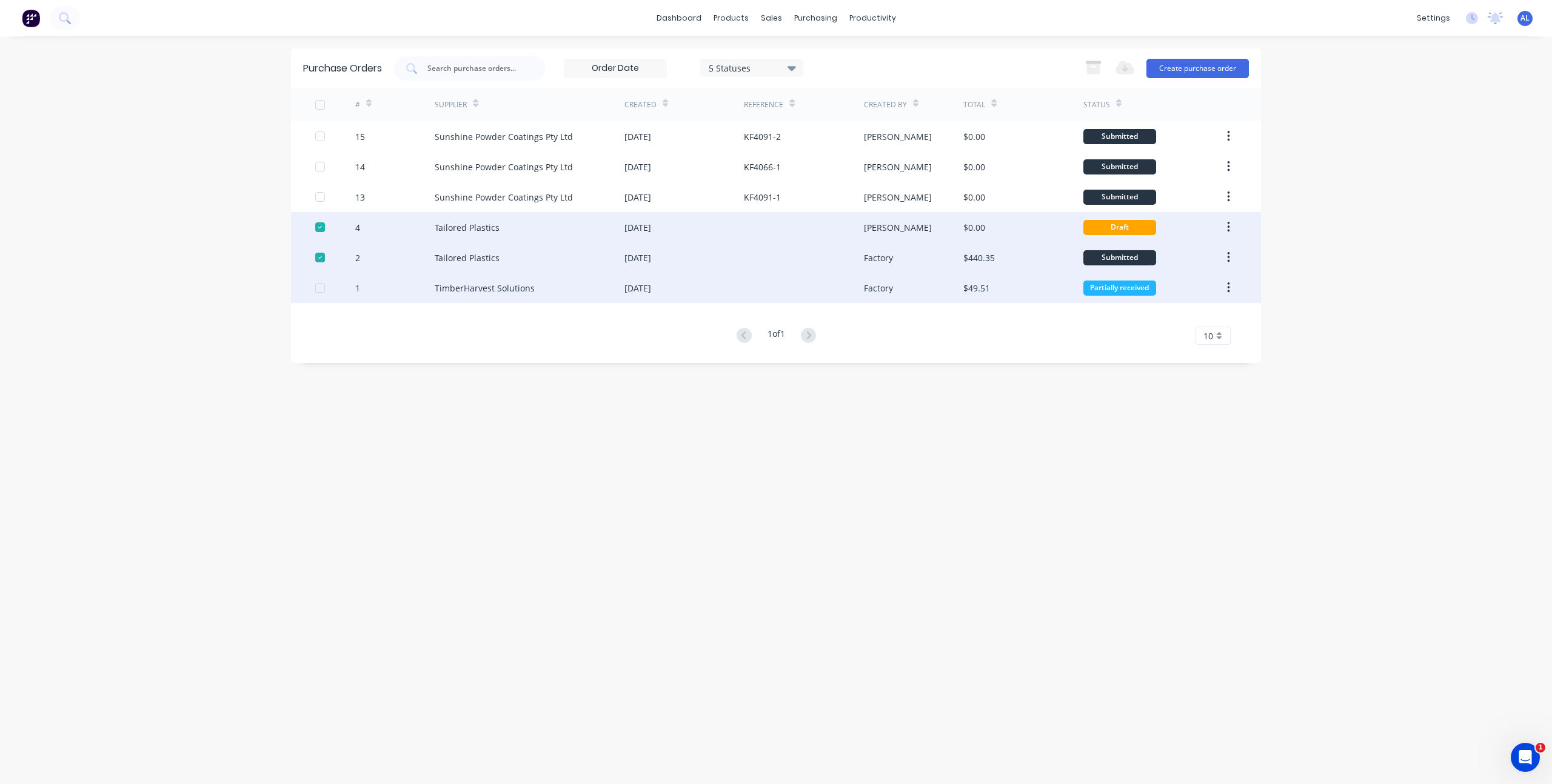
click at [320, 291] on div at bounding box center [320, 288] width 24 height 24
click at [1096, 68] on icon "button" at bounding box center [1093, 68] width 13 height 10
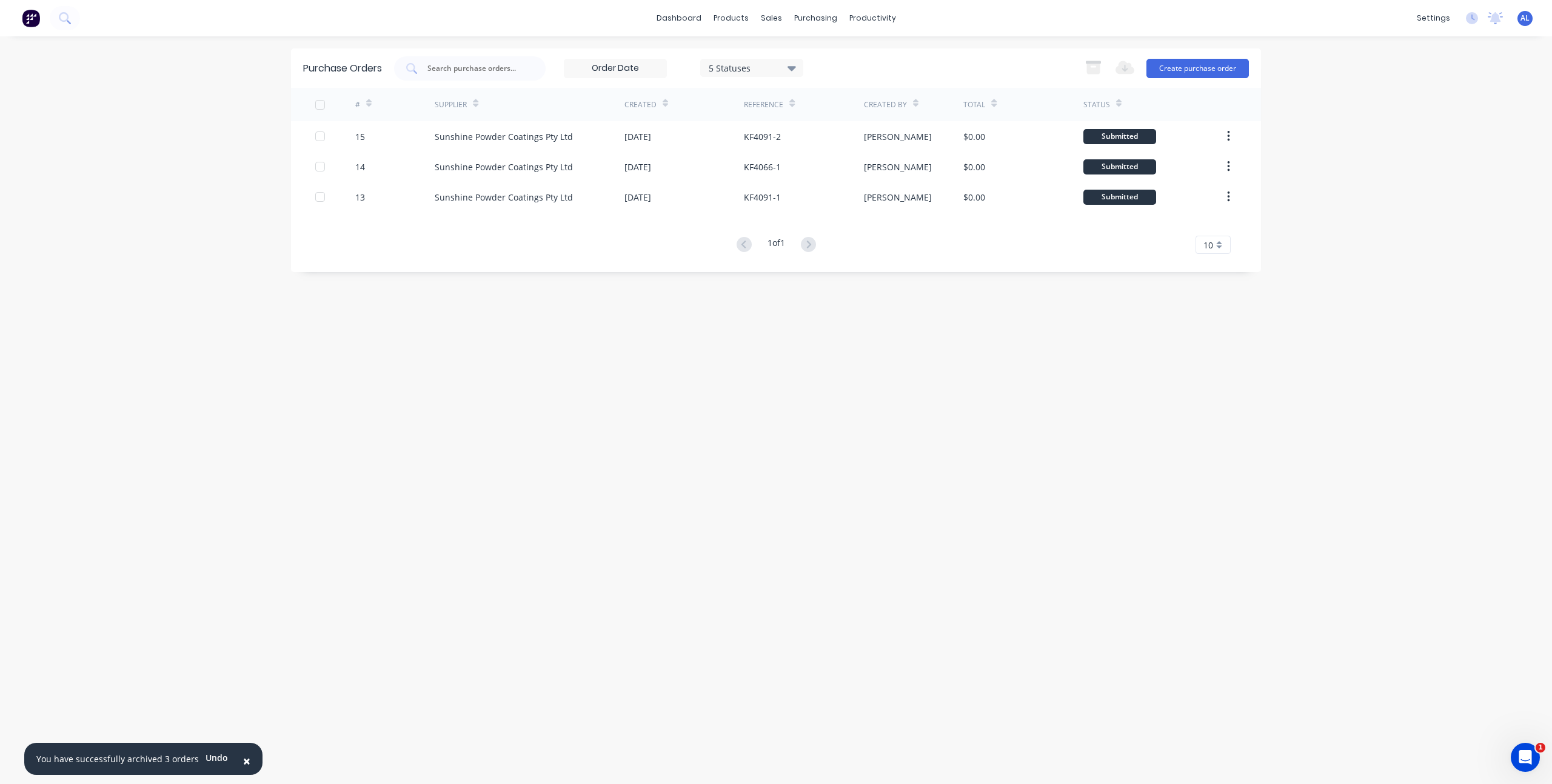
click at [1299, 141] on div "× You have successfully archived 3 orders Undo dashboard products sales purchas…" at bounding box center [776, 392] width 1552 height 784
click at [1299, 141] on div "dashboard products sales purchasing productivity dashboard products Product Cat…" at bounding box center [776, 392] width 1552 height 784
click at [265, 343] on div "dashboard products sales purchasing productivity dashboard products Product Cat…" at bounding box center [776, 392] width 1552 height 784
click at [242, 202] on div "dashboard products sales purchasing productivity dashboard products Product Cat…" at bounding box center [776, 392] width 1552 height 784
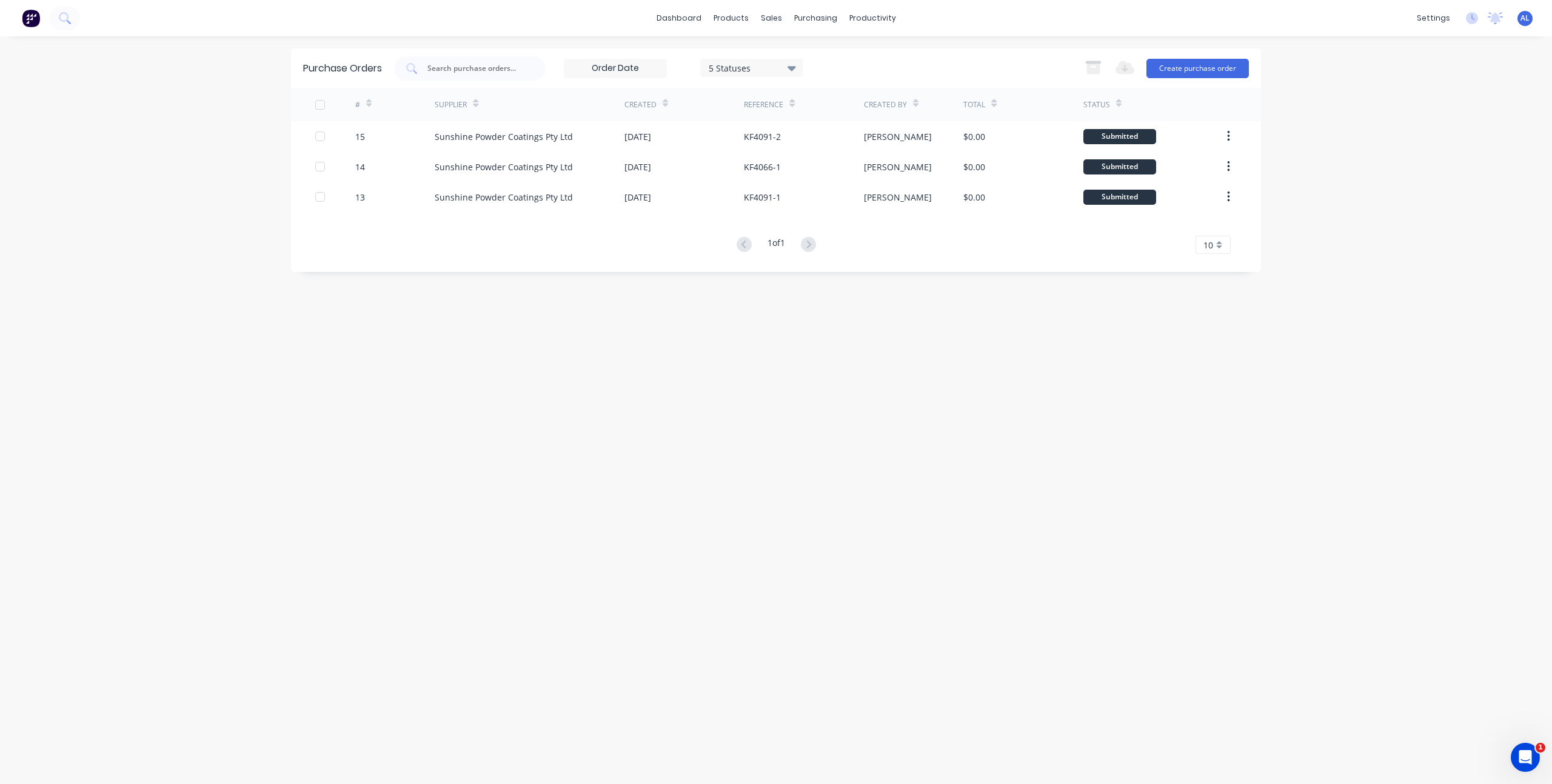
click at [242, 202] on div "dashboard products sales purchasing productivity dashboard products Product Cat…" at bounding box center [776, 392] width 1552 height 784
click at [266, 236] on div "dashboard products sales purchasing productivity dashboard products Product Cat…" at bounding box center [776, 392] width 1552 height 784
drag, startPoint x: 1107, startPoint y: 373, endPoint x: 1069, endPoint y: 358, distance: 40.9
click at [1107, 372] on div "Purchase Orders 5 Statuses 5 Statuses Export to Excel (XLSX) Create purchase or…" at bounding box center [776, 410] width 970 height 724
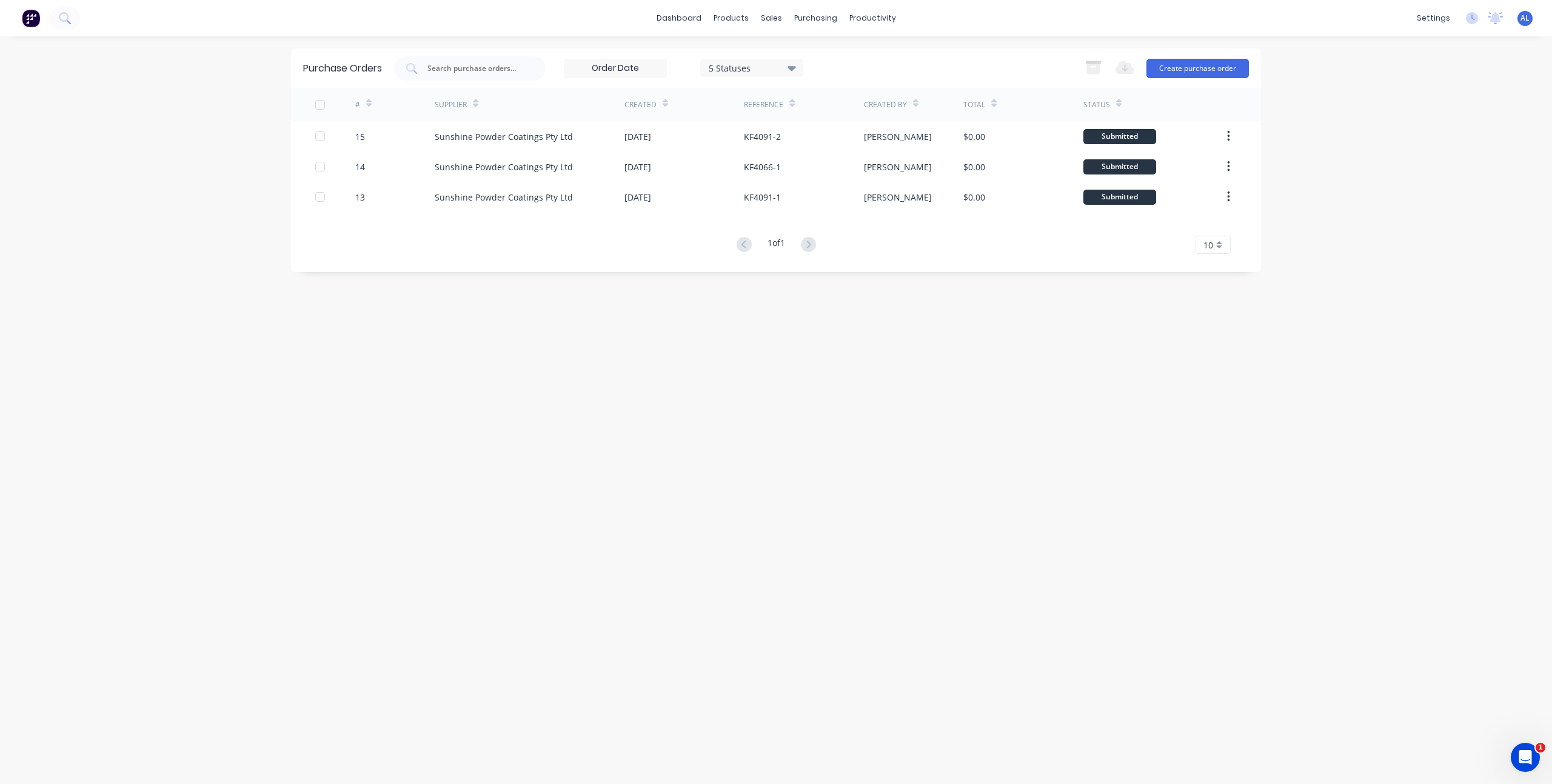
click at [742, 300] on div "Purchase Orders 5 Statuses 5 Statuses Export to Excel (XLSX) Create purchase or…" at bounding box center [776, 410] width 970 height 724
click at [1213, 249] on div "10" at bounding box center [1213, 245] width 35 height 18
click at [1213, 400] on div "35" at bounding box center [1213, 395] width 34 height 21
drag, startPoint x: 915, startPoint y: 376, endPoint x: 728, endPoint y: 349, distance: 188.9
click at [915, 376] on div "Purchase Orders 5 Statuses 5 Statuses Export to Excel (XLSX) Create purchase or…" at bounding box center [776, 410] width 970 height 724
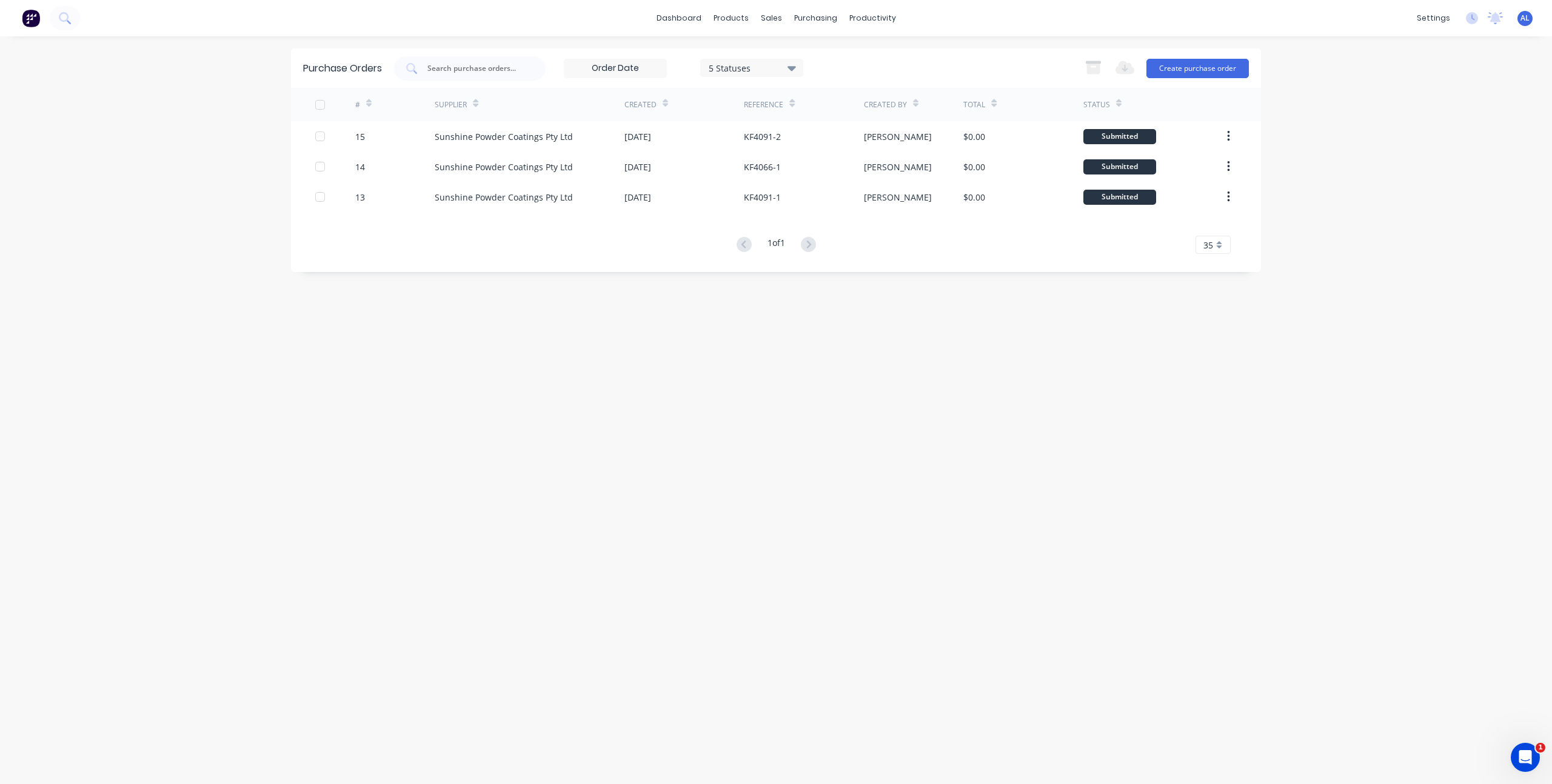
click at [501, 336] on div "Purchase Orders 5 Statuses 5 Statuses Export to Excel (XLSX) Create purchase or…" at bounding box center [776, 410] width 970 height 724
click at [700, 19] on link "dashboard" at bounding box center [679, 18] width 57 height 18
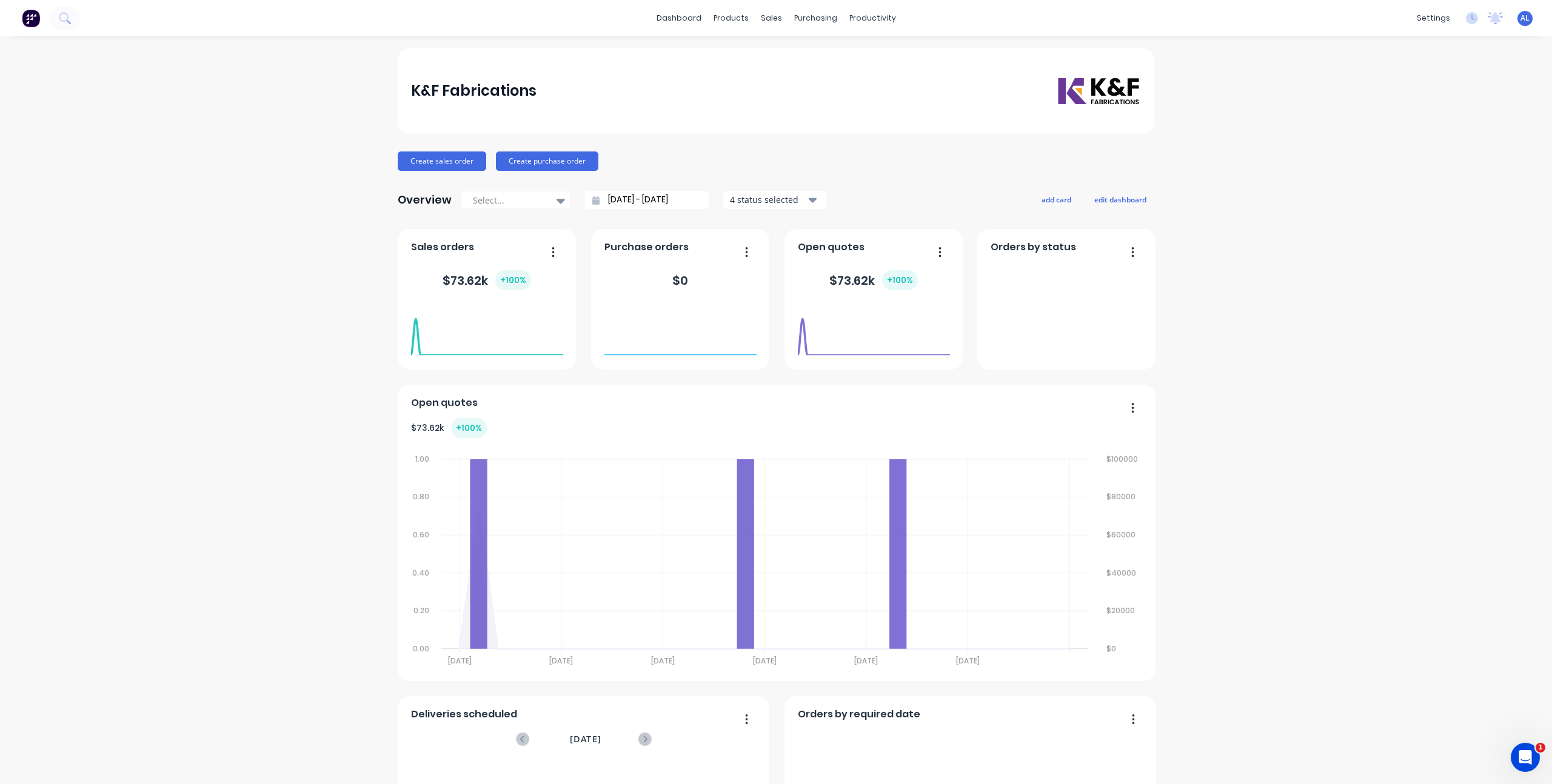
click at [286, 330] on div "K&F Fabrications Create sales order Create purchase order Overview Select... [D…" at bounding box center [776, 520] width 1552 height 944
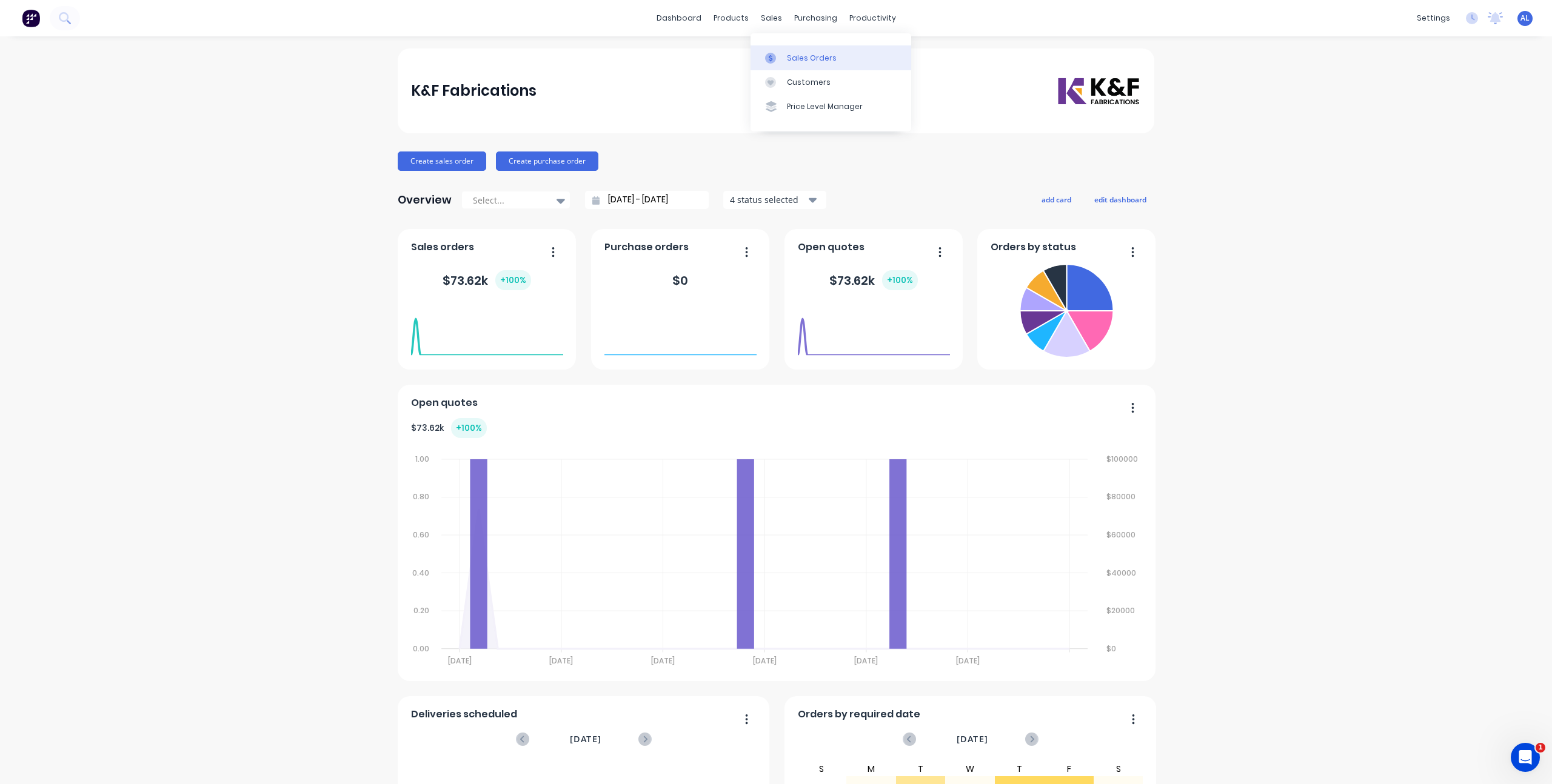
click at [784, 62] on link "Sales Orders" at bounding box center [831, 57] width 161 height 24
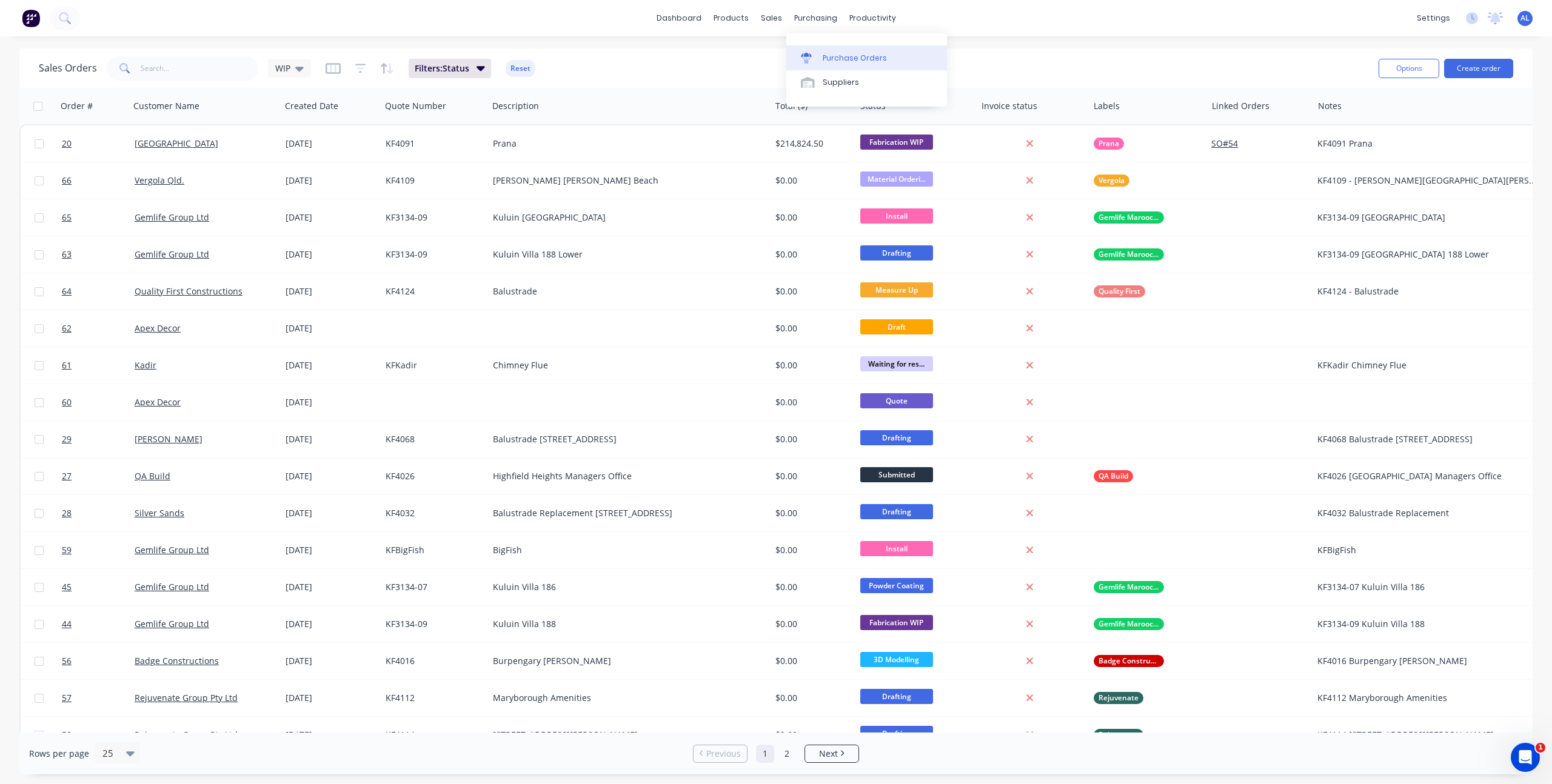
click at [813, 64] on link "Purchase Orders" at bounding box center [867, 57] width 161 height 24
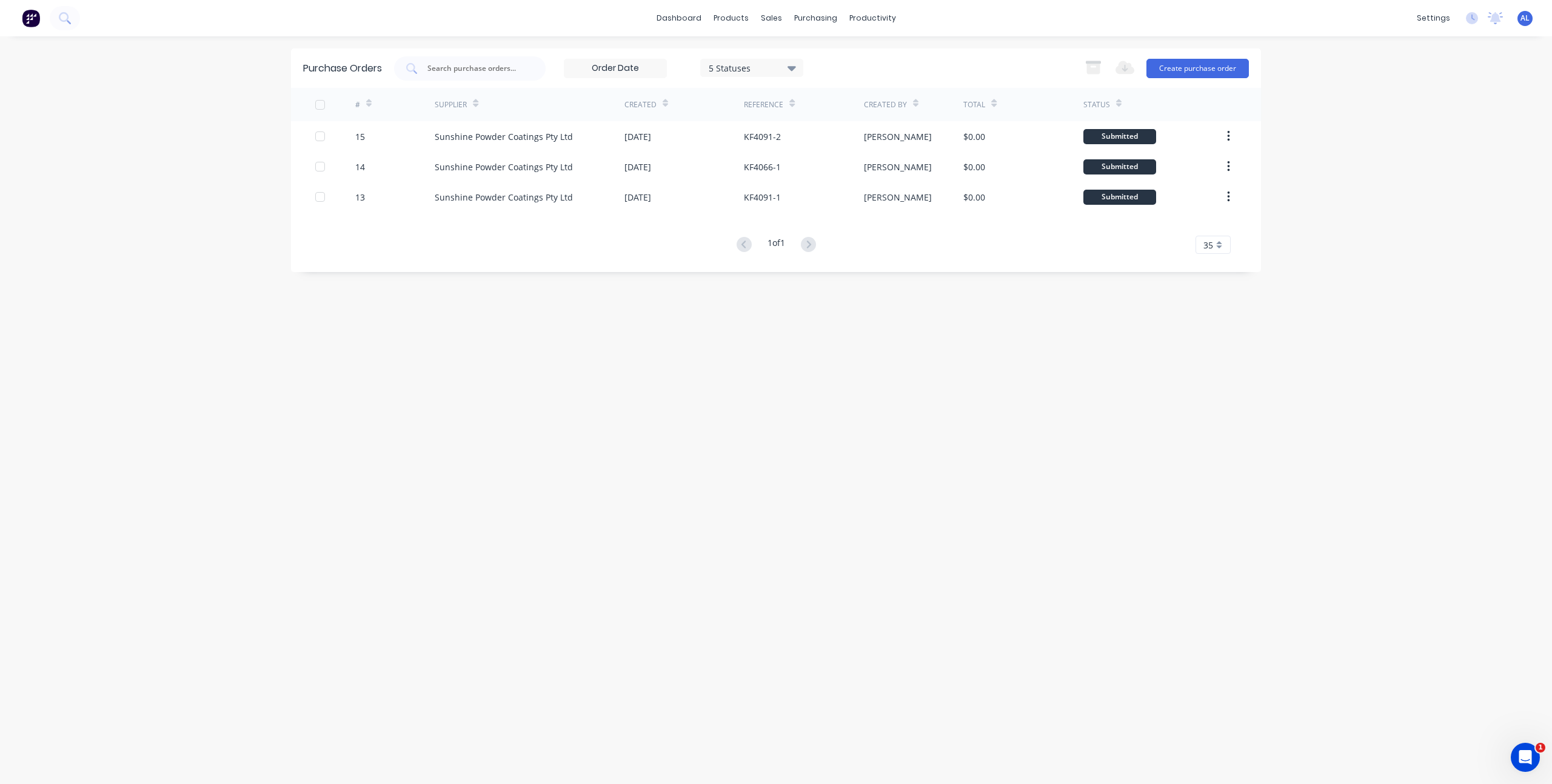
click at [581, 354] on div "Purchase Orders 5 Statuses 5 Statuses Export to Excel (XLSX) Create purchase or…" at bounding box center [776, 410] width 970 height 724
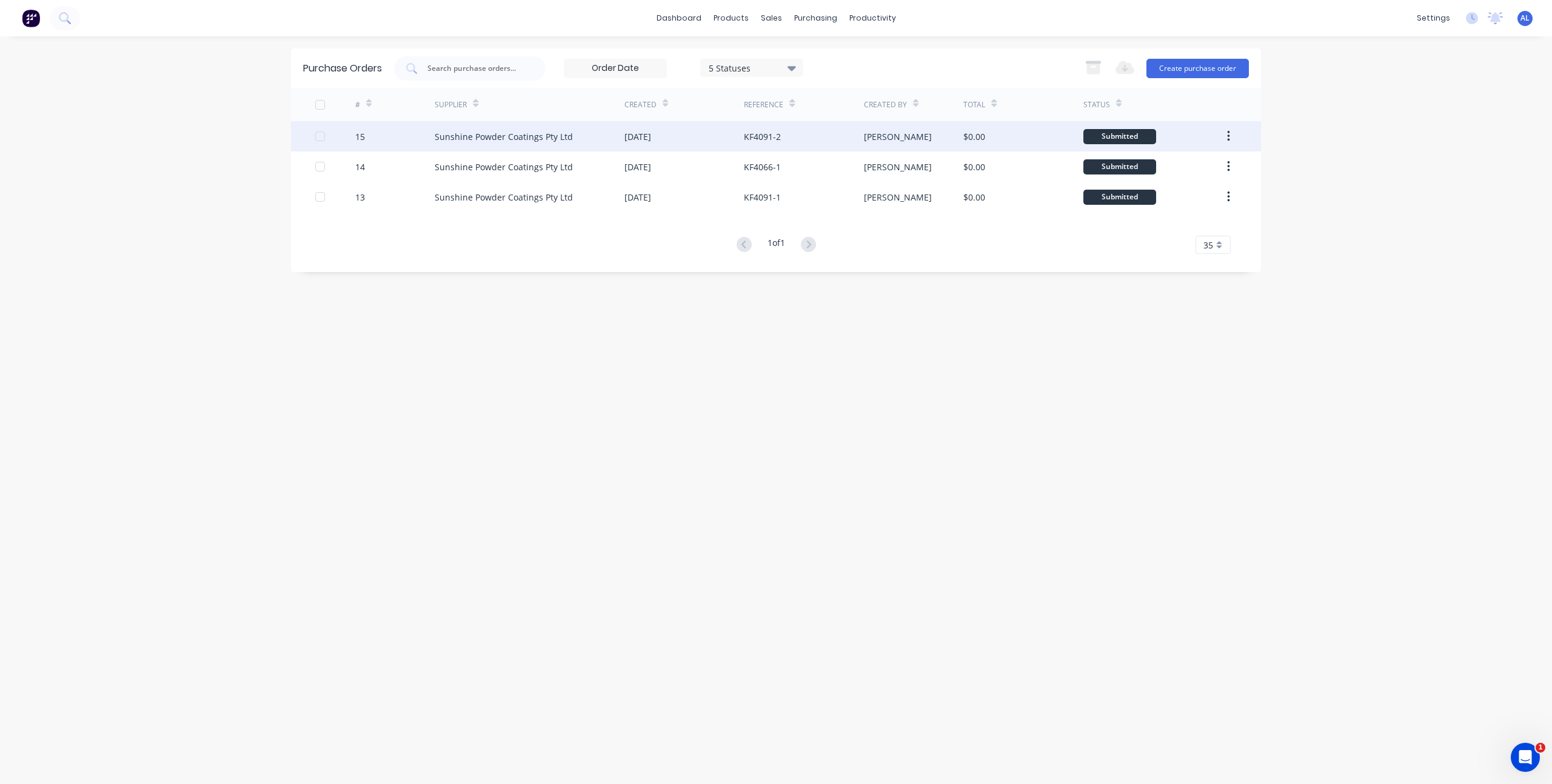
click at [523, 141] on div "Sunshine Powder Coatings Pty Ltd" at bounding box center [503, 137] width 138 height 13
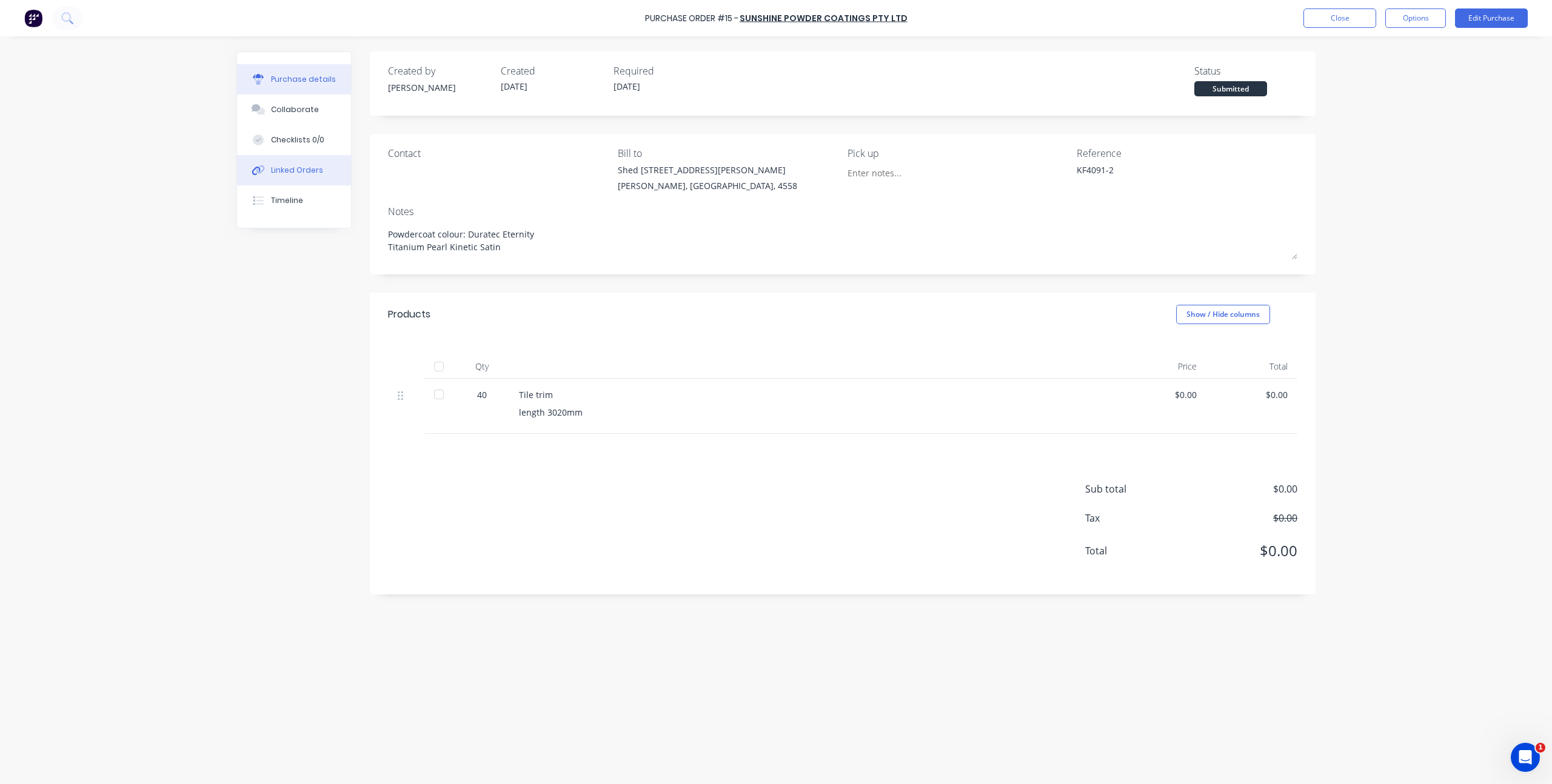
click at [306, 168] on div "Linked Orders" at bounding box center [297, 170] width 52 height 11
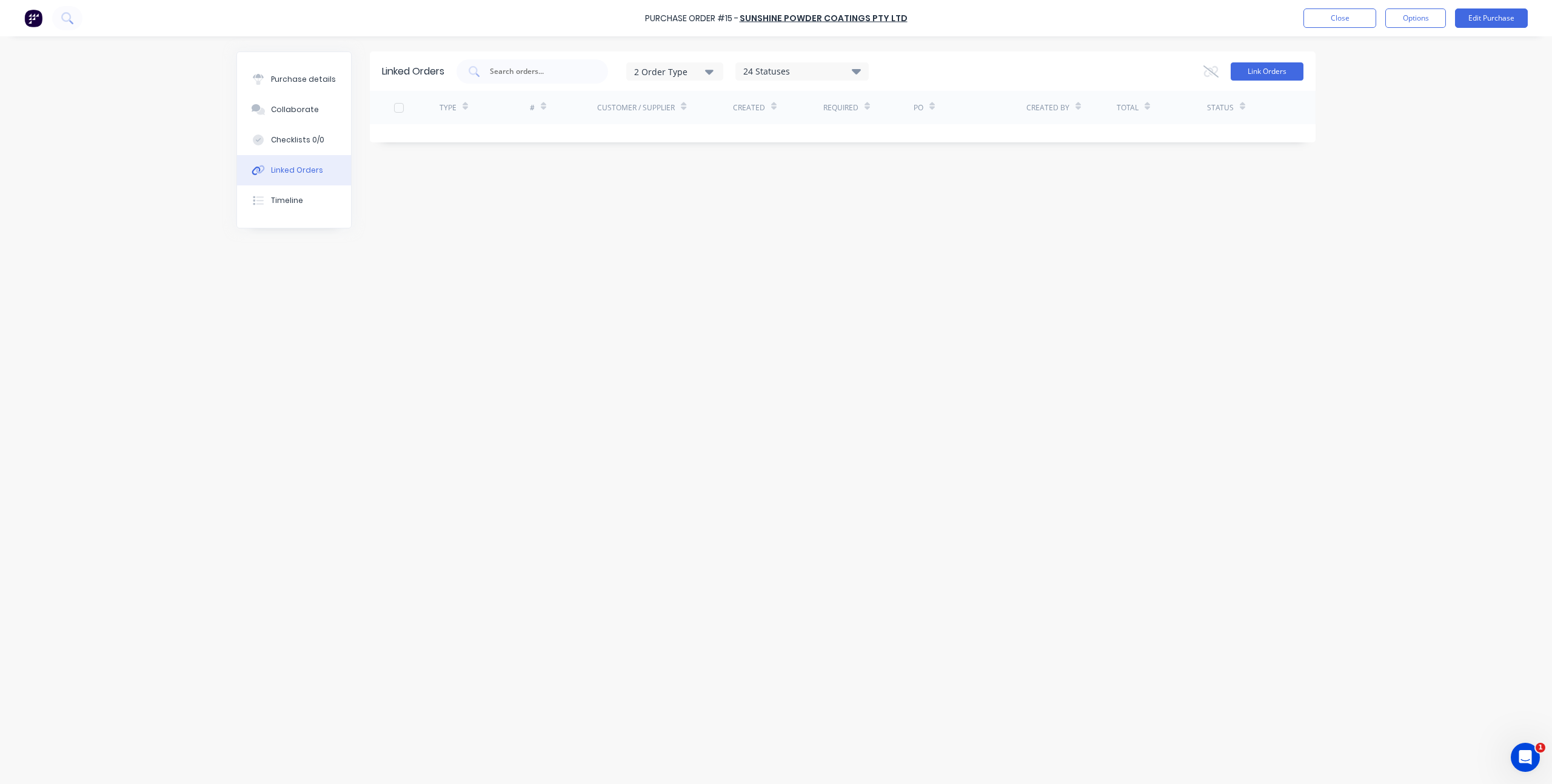
click at [1267, 75] on button "Link Orders" at bounding box center [1267, 72] width 73 height 18
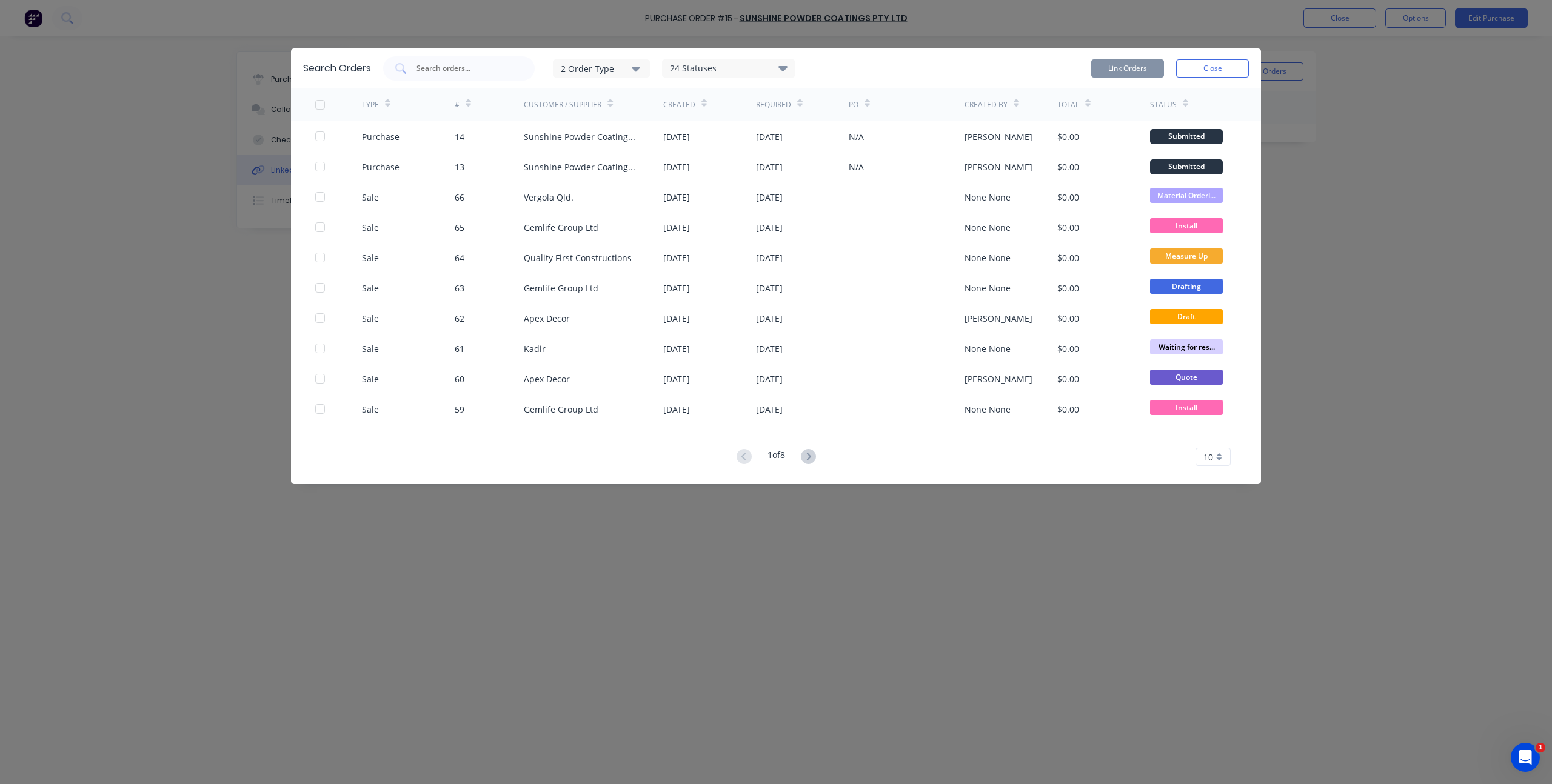
click at [229, 365] on div "Search Orders 2 Order Type 24 Statuses Sales Order Status All Archived Draft Qu…" at bounding box center [776, 392] width 1552 height 784
click at [219, 269] on div "Search Orders 2 Order Type 24 Statuses Sales Order Status All Archived Draft Qu…" at bounding box center [776, 392] width 1552 height 784
click at [1221, 70] on button "Close" at bounding box center [1213, 68] width 73 height 18
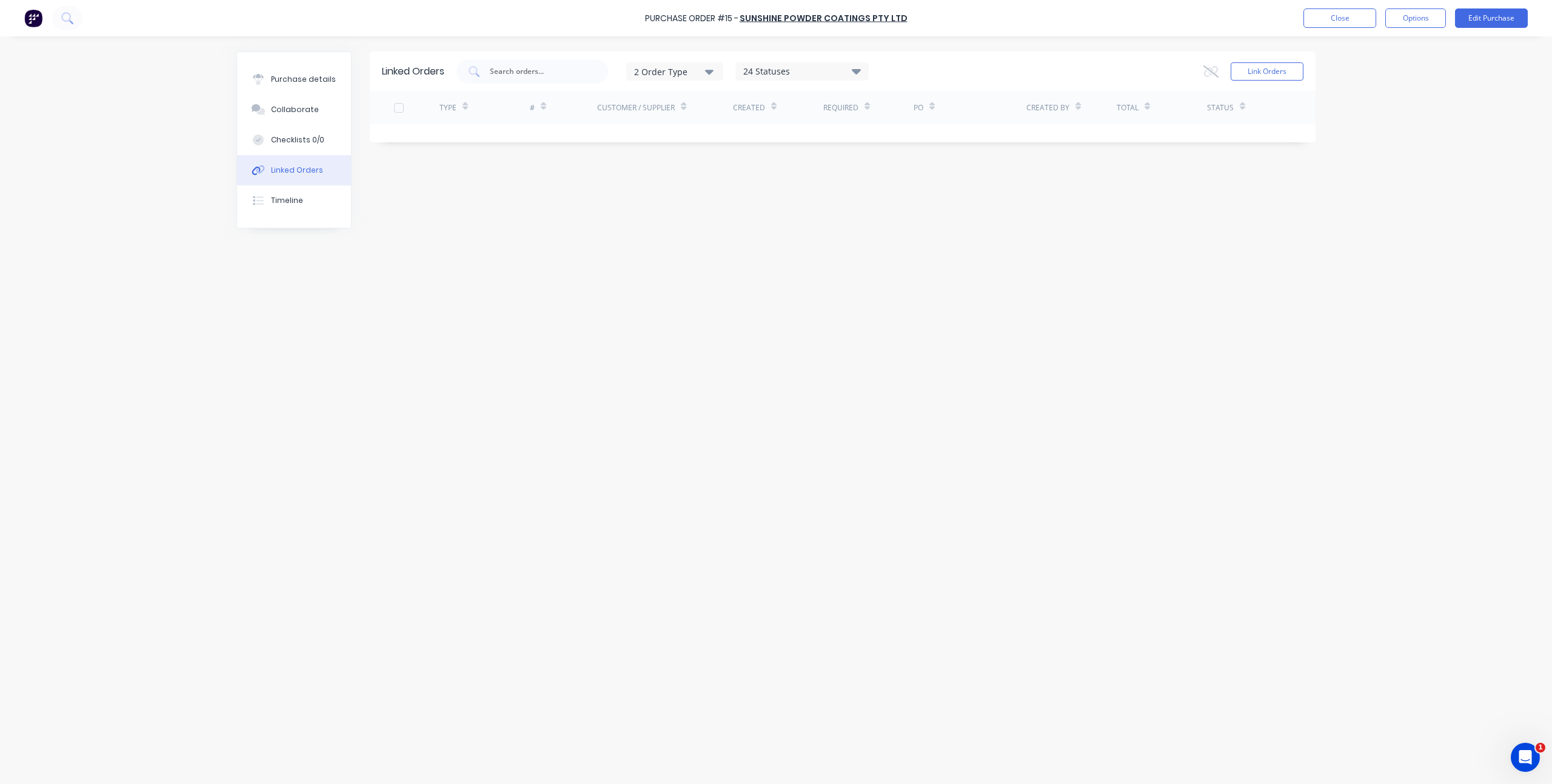
click at [215, 339] on div "Purchase Order #15 - Sunshine Powder Coatings Pty Ltd Close Options Edit Purcha…" at bounding box center [776, 392] width 1552 height 784
click at [1373, 13] on button "Close" at bounding box center [1340, 18] width 73 height 19
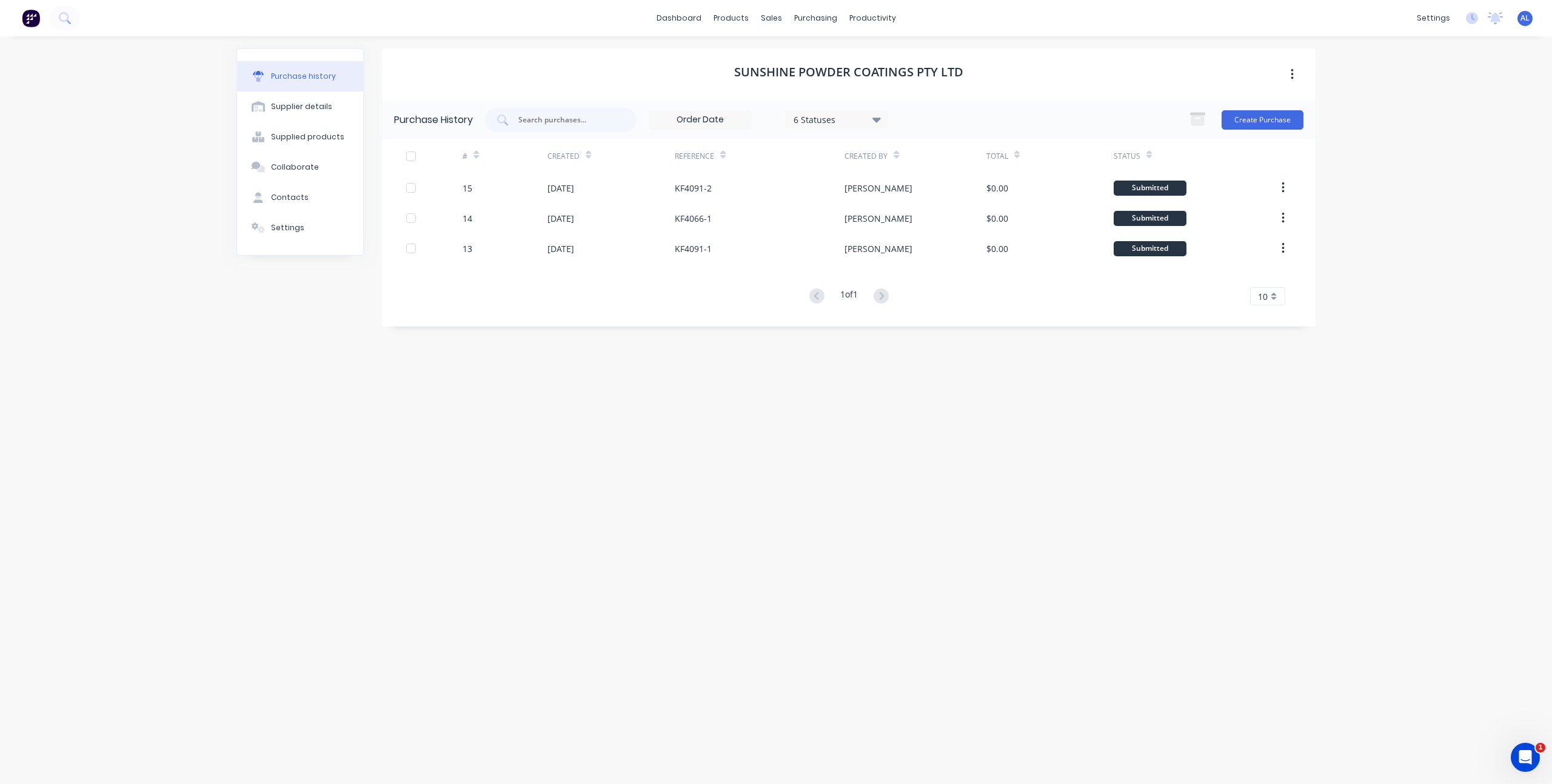
click at [291, 357] on div "Purchase history Supplier details Supplied products Collaborate Contacts Settin…" at bounding box center [301, 404] width 128 height 712
click at [1466, 423] on div "dashboard products sales purchasing productivity dashboard products Product Cat…" at bounding box center [776, 392] width 1552 height 784
click at [1024, 402] on div "Sunshine Powder Coatings Pty Ltd Purchase History 6 Statuses 6 Statuses Create …" at bounding box center [849, 404] width 934 height 712
